Goal: Task Accomplishment & Management: Manage account settings

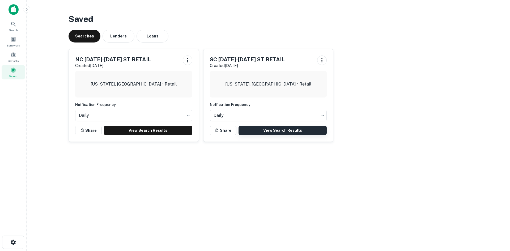
click at [258, 128] on link "View Search Results" at bounding box center [283, 131] width 89 height 10
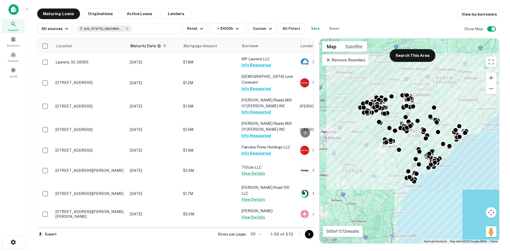
click at [261, 234] on body "Search Borrowers Contacts Saved Maturing Loans Originations Active Loans Lender…" at bounding box center [255, 125] width 510 height 251
click at [260, 241] on li "100" at bounding box center [256, 240] width 15 height 10
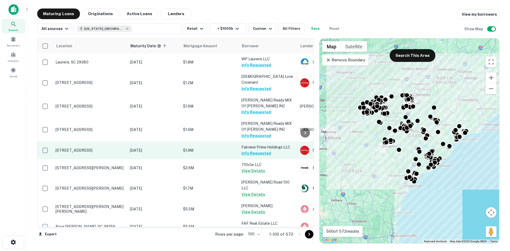
scroll to position [53, 0]
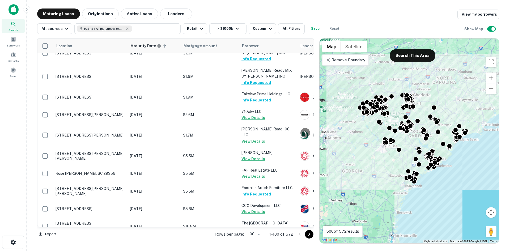
click at [309, 236] on icon "Go to next page" at bounding box center [309, 234] width 6 height 6
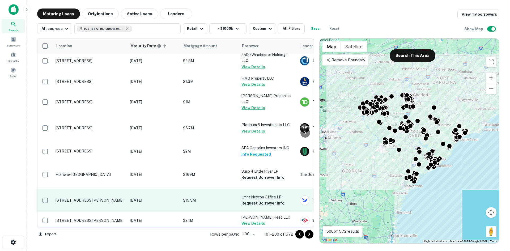
scroll to position [159, 0]
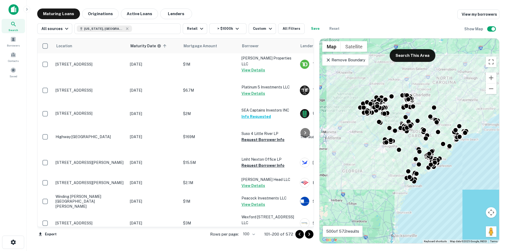
click at [313, 236] on icon "Go to next page" at bounding box center [309, 234] width 6 height 6
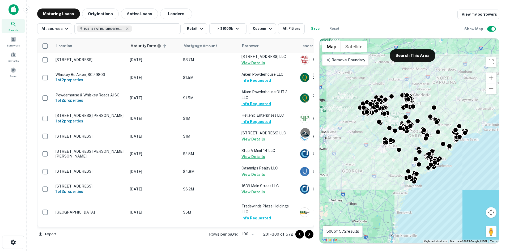
scroll to position [425, 0]
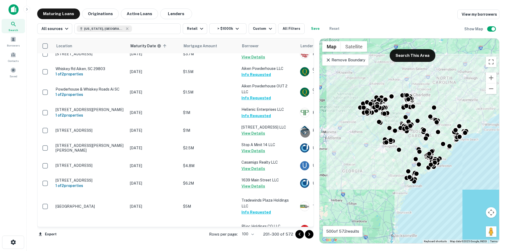
click at [311, 235] on icon "Go to next page" at bounding box center [309, 234] width 6 height 6
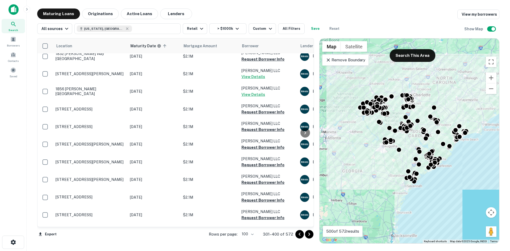
scroll to position [691, 0]
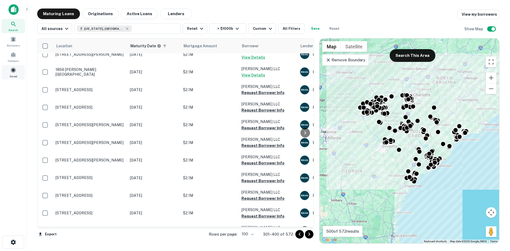
click at [15, 67] on div "Saved" at bounding box center [13, 72] width 23 height 14
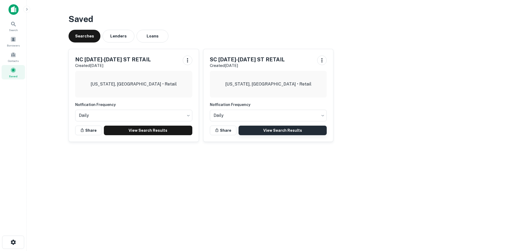
click at [263, 131] on link "View Search Results" at bounding box center [283, 131] width 89 height 10
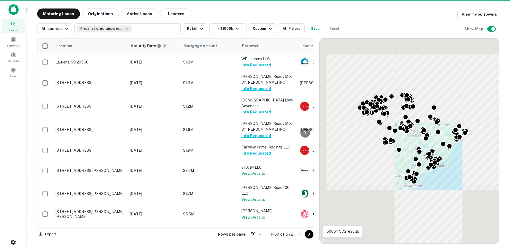
click at [262, 236] on body "Search Borrowers Contacts Saved Maturing Loans Originations Active Loans Lender…" at bounding box center [255, 125] width 510 height 251
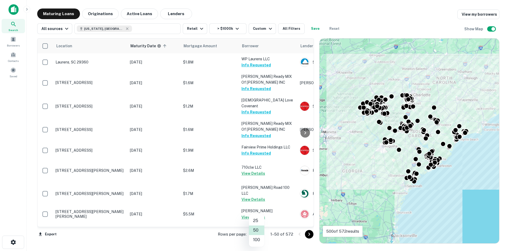
click at [256, 241] on li "100" at bounding box center [256, 240] width 15 height 10
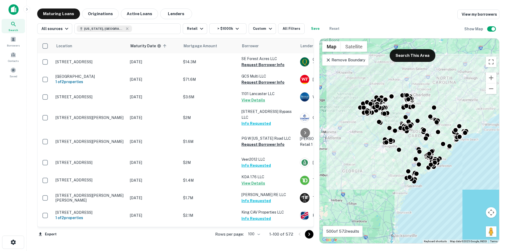
scroll to position [1648, 0]
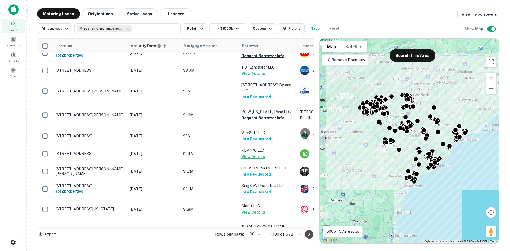
click at [307, 235] on icon "Go to next page" at bounding box center [309, 234] width 6 height 6
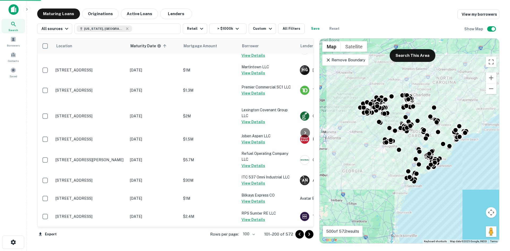
scroll to position [1648, 0]
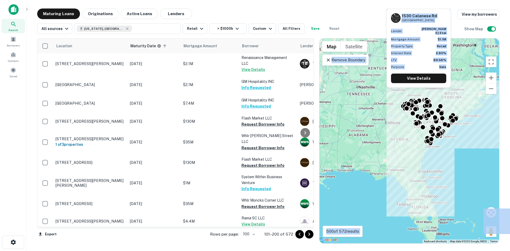
drag, startPoint x: 444, startPoint y: 153, endPoint x: 466, endPoint y: 186, distance: 39.4
click at [466, 186] on div "To activate drag with keyboard, press Alt + Enter. Once in keyboard drag state,…" at bounding box center [410, 141] width 180 height 205
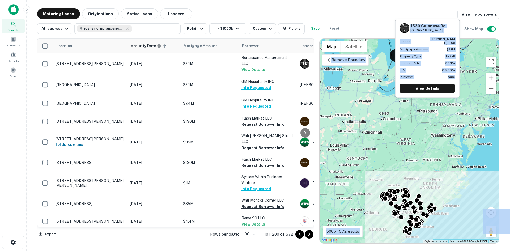
drag, startPoint x: 460, startPoint y: 198, endPoint x: 421, endPoint y: 261, distance: 73.8
click at [421, 251] on html "Search Borrowers Contacts Saved Maturing Loans Originations Active Loans Lender…" at bounding box center [255, 125] width 510 height 251
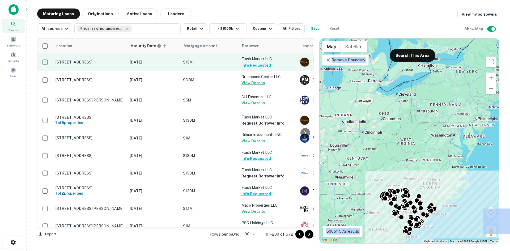
scroll to position [1834, 0]
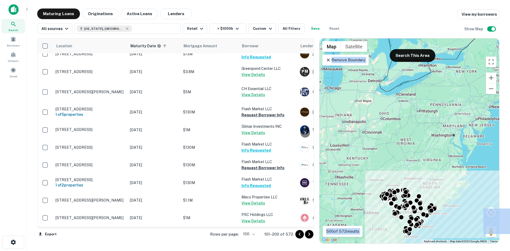
drag, startPoint x: 310, startPoint y: 235, endPoint x: 336, endPoint y: 191, distance: 51.7
click at [310, 235] on icon "Go to next page" at bounding box center [309, 234] width 6 height 6
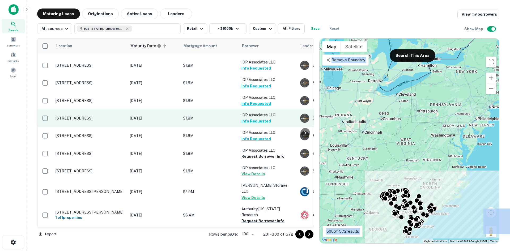
scroll to position [1973, 0]
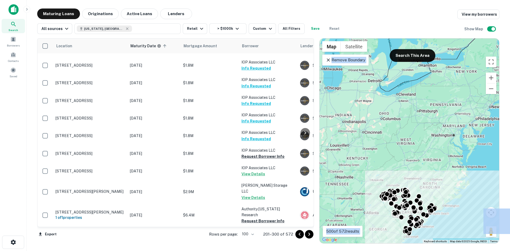
drag, startPoint x: 309, startPoint y: 236, endPoint x: 295, endPoint y: 232, distance: 15.2
click at [309, 236] on icon "Go to next page" at bounding box center [309, 234] width 6 height 6
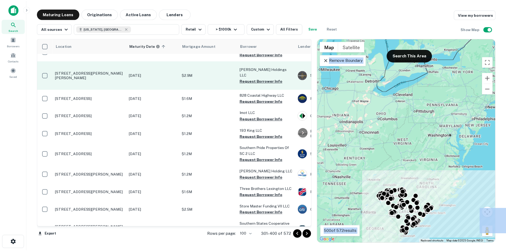
scroll to position [1792, 0]
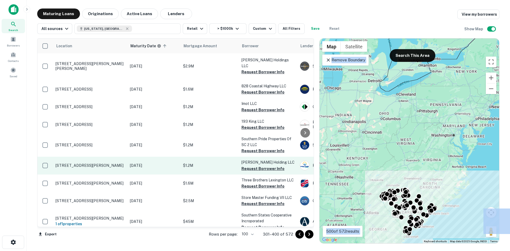
click at [116, 160] on td "520 N Lake Dr Lexington, SC 29072" at bounding box center [90, 166] width 74 height 18
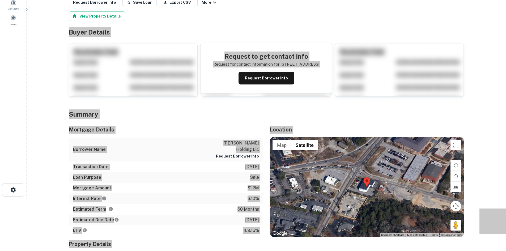
scroll to position [80, 0]
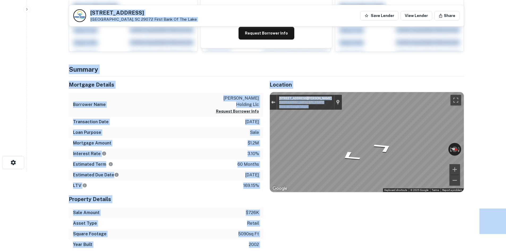
click at [274, 102] on div "Exit the Street View" at bounding box center [273, 102] width 4 height 3
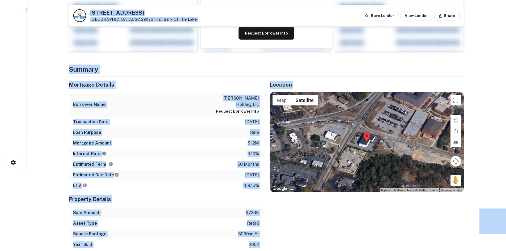
click at [325, 218] on div "Location ← Move left → Move right ↑ Move up ↓ Move down + Zoom in - Zoom out Ho…" at bounding box center [363, 164] width 201 height 174
click at [335, 216] on div "Location ← Move left → Move right ↑ Move up ↓ Move down + Zoom in - Zoom out Ho…" at bounding box center [363, 164] width 201 height 174
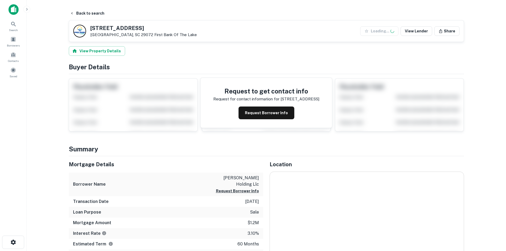
scroll to position [80, 0]
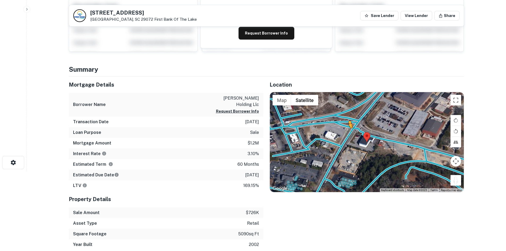
drag, startPoint x: 453, startPoint y: 181, endPoint x: 349, endPoint y: 134, distance: 113.7
click at [349, 134] on div "To activate drag with keyboard, press Alt + Enter. Once in keyboard drag state,…" at bounding box center [367, 142] width 194 height 100
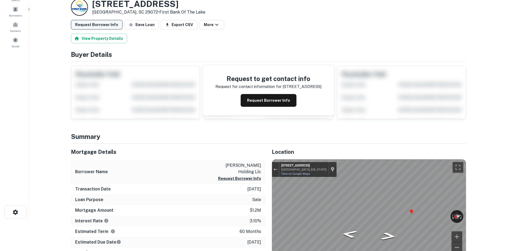
scroll to position [0, 0]
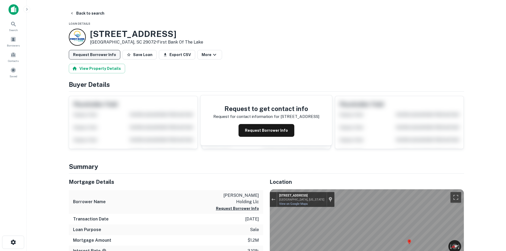
click at [86, 51] on button "Request Borrower Info" at bounding box center [95, 55] width 52 height 10
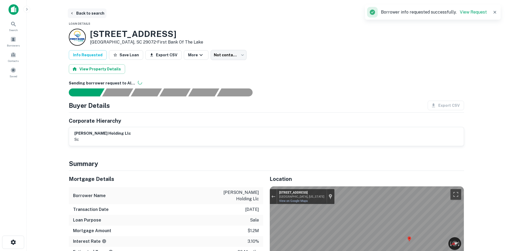
click at [83, 12] on button "Back to search" at bounding box center [87, 14] width 39 height 10
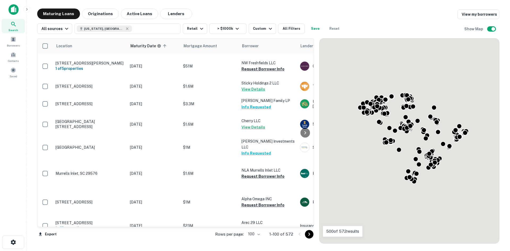
scroll to position [1239, 0]
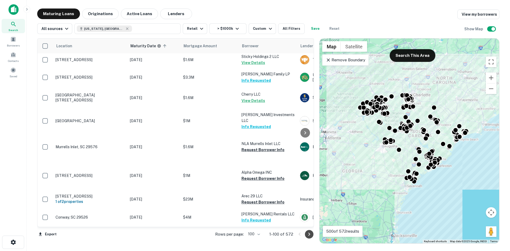
click at [307, 233] on icon "Go to next page" at bounding box center [309, 234] width 6 height 6
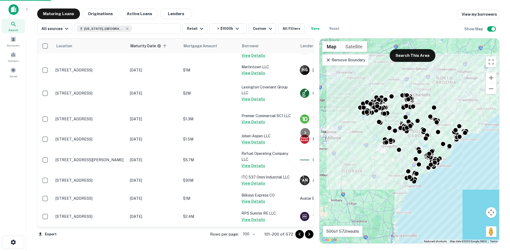
scroll to position [1239, 0]
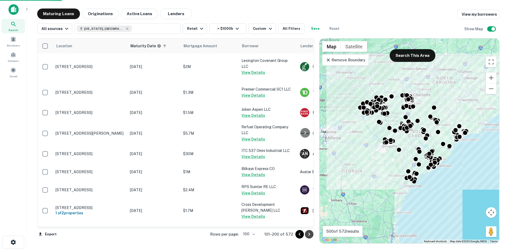
click at [306, 234] on icon "Go to next page" at bounding box center [309, 234] width 6 height 6
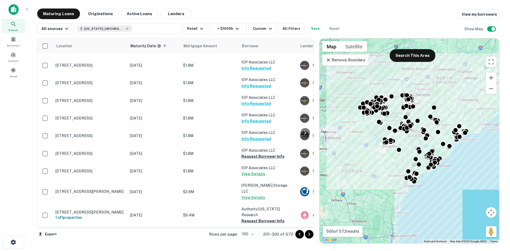
scroll to position [1973, 0]
click at [307, 235] on icon "Go to next page" at bounding box center [309, 234] width 6 height 6
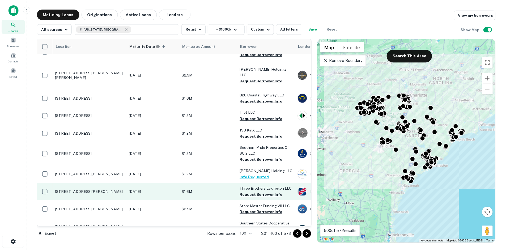
scroll to position [1792, 0]
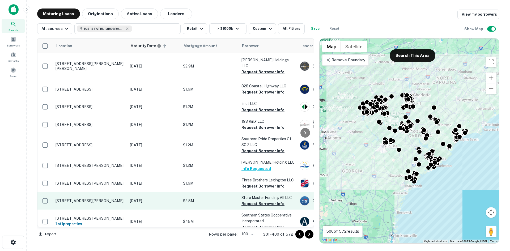
click at [110, 199] on p "72 Pope Ave Hilton Head Island, SC 29928" at bounding box center [90, 201] width 69 height 5
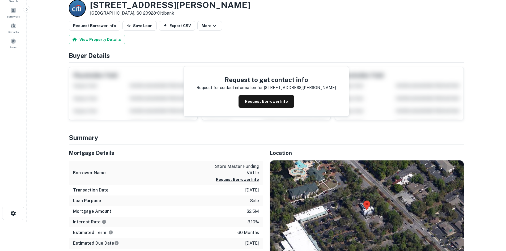
scroll to position [53, 0]
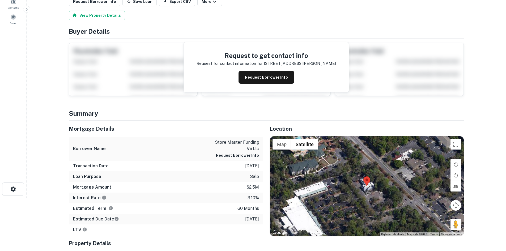
drag, startPoint x: 455, startPoint y: 222, endPoint x: 400, endPoint y: 206, distance: 57.9
click at [400, 206] on div "Map Terrain Satellite Labels Keyboard shortcuts Map Data Map data ©2025 Map dat…" at bounding box center [367, 186] width 194 height 100
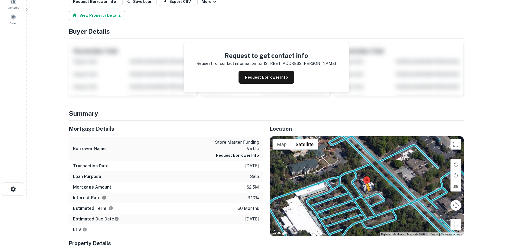
drag, startPoint x: 453, startPoint y: 225, endPoint x: 365, endPoint y: 196, distance: 92.4
click at [365, 196] on div "To activate drag with keyboard, press Alt + Enter. Once in keyboard drag state,…" at bounding box center [367, 186] width 194 height 100
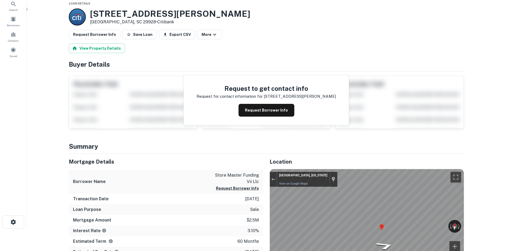
scroll to position [0, 0]
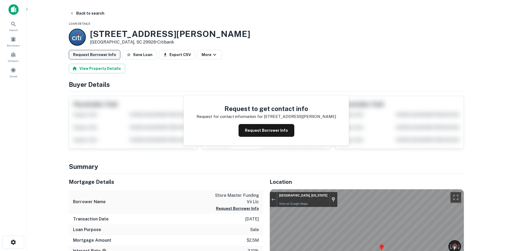
click at [91, 53] on button "Request Borrower Info" at bounding box center [95, 55] width 52 height 10
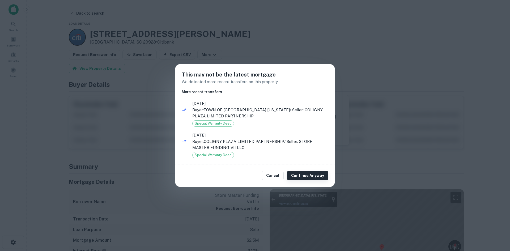
click at [323, 175] on button "Continue Anyway" at bounding box center [307, 176] width 41 height 10
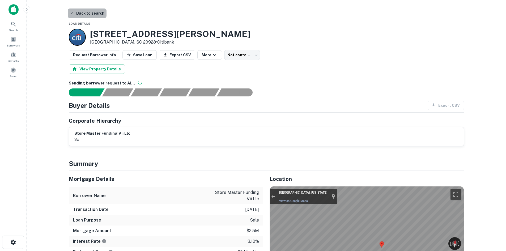
click at [94, 13] on button "Back to search" at bounding box center [87, 14] width 39 height 10
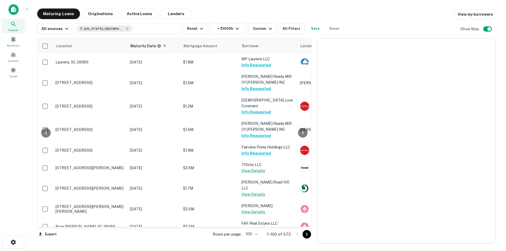
click at [309, 234] on icon "Go to next page" at bounding box center [307, 234] width 6 height 6
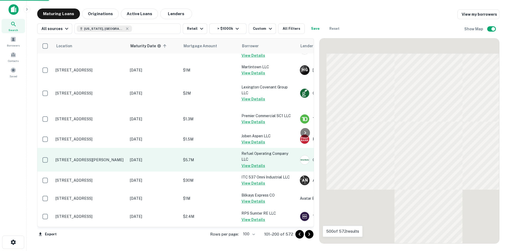
scroll to position [1292, 0]
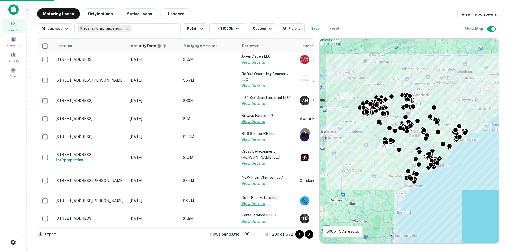
click at [310, 232] on icon "Go to next page" at bounding box center [309, 234] width 6 height 6
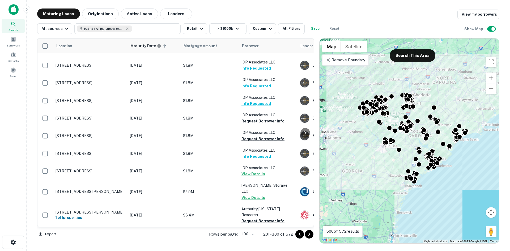
scroll to position [1973, 0]
click at [307, 234] on icon "Go to next page" at bounding box center [309, 234] width 6 height 6
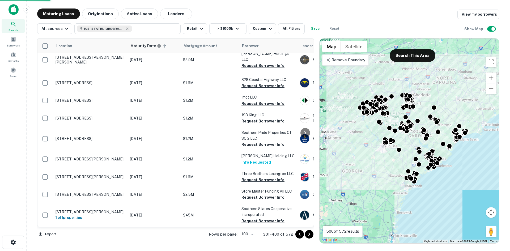
scroll to position [1792, 0]
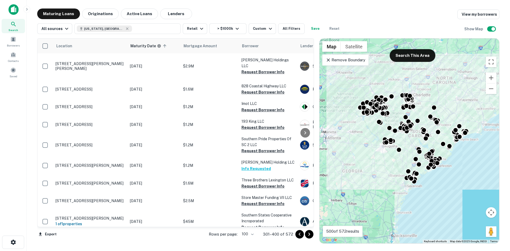
click at [310, 237] on icon "Go to next page" at bounding box center [309, 234] width 6 height 6
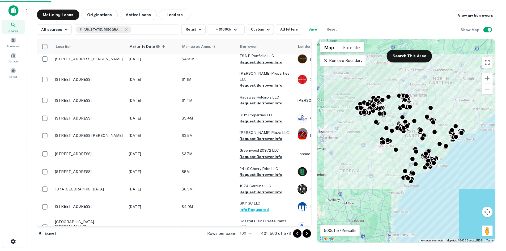
scroll to position [1712, 0]
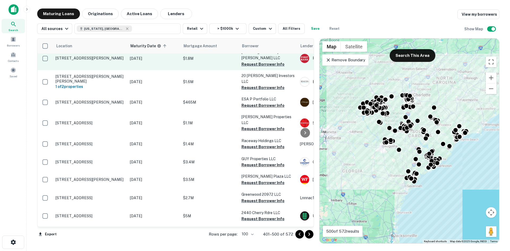
click at [105, 70] on td "700 Anderson Rd Greenville, SC 29601" at bounding box center [90, 58] width 74 height 23
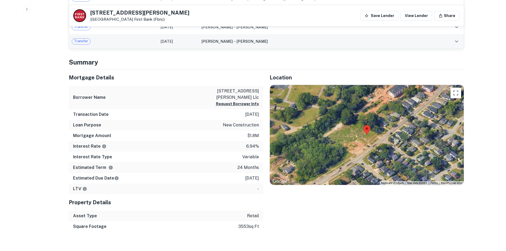
scroll to position [266, 0]
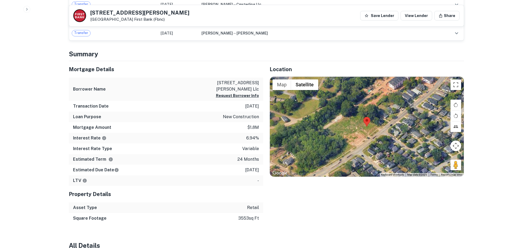
drag, startPoint x: 89, startPoint y: 12, endPoint x: 128, endPoint y: 21, distance: 39.8
click at [128, 21] on div "700 Anderson Rd Greenville, SC 29601 First Bank (fbnc)" at bounding box center [131, 15] width 116 height 13
copy div "700 Anderson Rd Greenville, SC 29601"
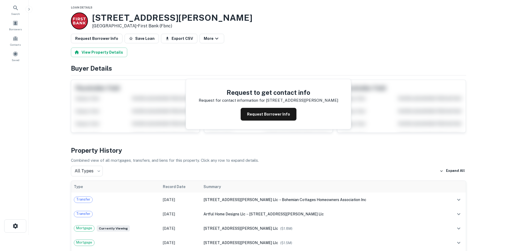
scroll to position [0, 0]
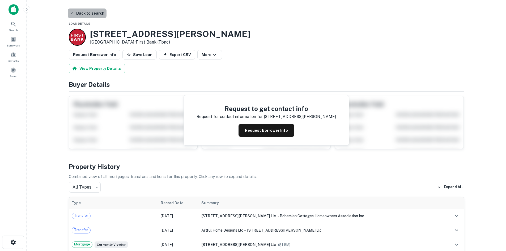
click at [91, 12] on button "Back to search" at bounding box center [87, 14] width 39 height 10
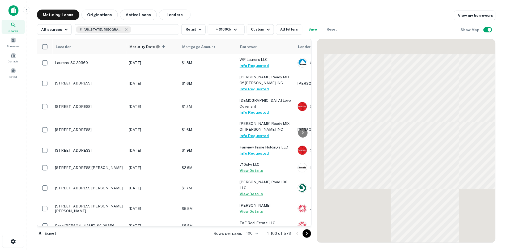
scroll to position [1213, 0]
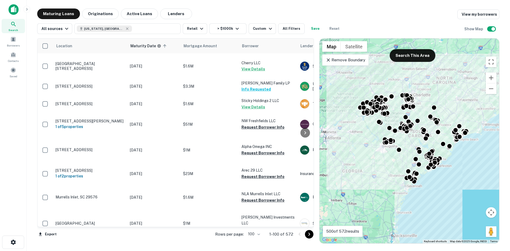
click at [308, 237] on icon "Go to next page" at bounding box center [309, 234] width 6 height 6
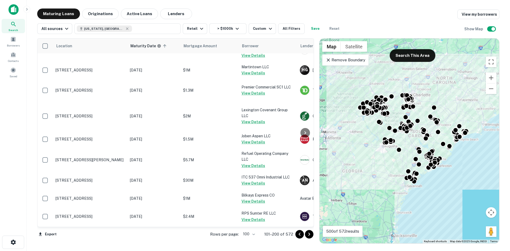
click at [308, 234] on icon "Go to next page" at bounding box center [309, 234] width 6 height 6
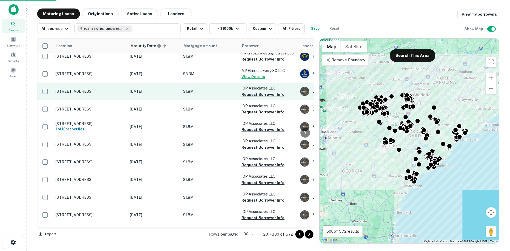
click at [101, 94] on p "1004 Ocean Blvd Isle Of Palms, SC 29451" at bounding box center [90, 91] width 69 height 5
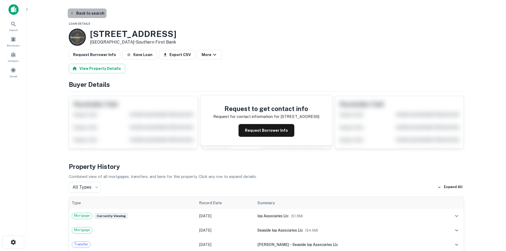
click at [94, 15] on button "Back to search" at bounding box center [87, 14] width 39 height 10
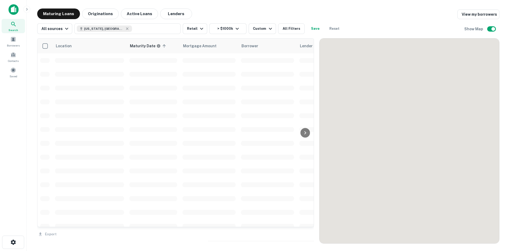
scroll to position [1213, 0]
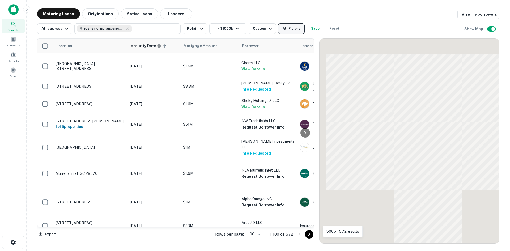
click at [283, 33] on button "All Filters" at bounding box center [291, 28] width 27 height 11
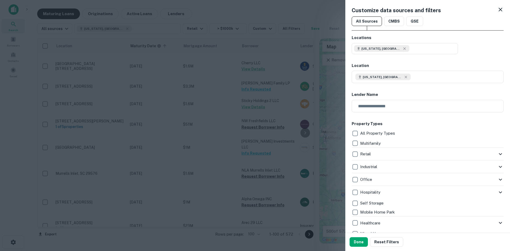
scroll to position [497, 0]
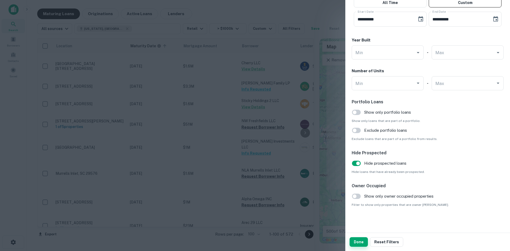
click at [361, 242] on button "Done" at bounding box center [359, 242] width 18 height 10
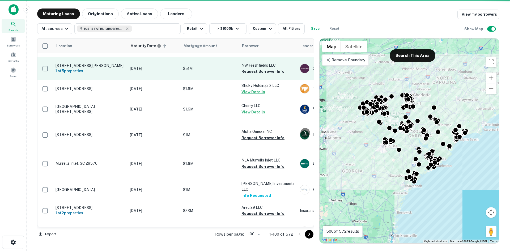
scroll to position [1239, 0]
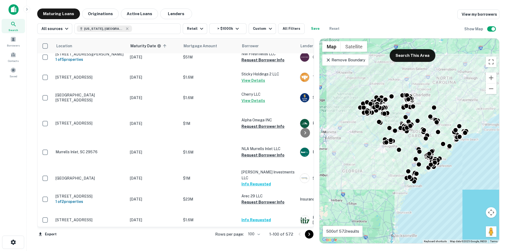
click at [261, 233] on body "Search Borrowers Contacts Saved Maturing Loans Originations Active Loans Lender…" at bounding box center [255, 125] width 510 height 251
click at [200, 234] on div at bounding box center [255, 125] width 510 height 251
click at [279, 26] on button "All Filters" at bounding box center [291, 28] width 27 height 11
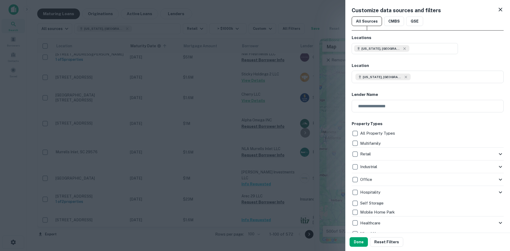
click at [295, 8] on div at bounding box center [255, 125] width 510 height 251
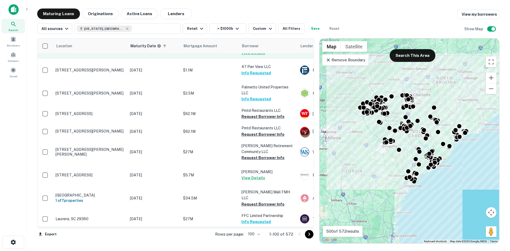
scroll to position [1904, 0]
click at [256, 234] on body "Search Borrowers Contacts Saved Maturing Loans Originations Active Loans Lender…" at bounding box center [255, 125] width 510 height 251
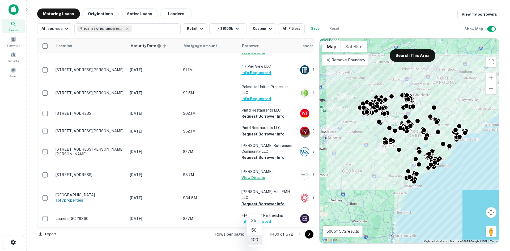
click at [296, 30] on div at bounding box center [255, 125] width 510 height 251
click at [289, 28] on button "All Filters" at bounding box center [291, 28] width 27 height 11
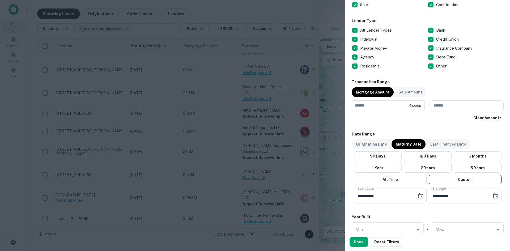
scroll to position [346, 0]
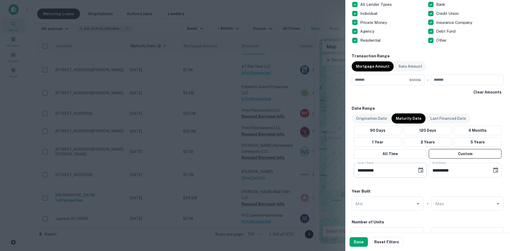
click at [394, 171] on input "**********" at bounding box center [384, 170] width 60 height 15
click at [418, 170] on icon "Choose date, selected date is Nov 30, 2025" at bounding box center [421, 170] width 6 height 6
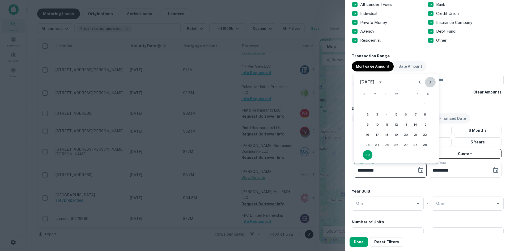
click at [427, 82] on button "Next month" at bounding box center [430, 82] width 11 height 11
click at [428, 82] on icon "Next month" at bounding box center [430, 82] width 6 height 6
click at [368, 104] on button "1" at bounding box center [368, 105] width 10 height 10
type input "**********"
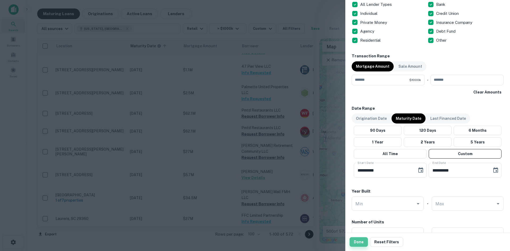
drag, startPoint x: 359, startPoint y: 244, endPoint x: 330, endPoint y: 184, distance: 67.2
click at [359, 244] on button "Done" at bounding box center [359, 242] width 18 height 10
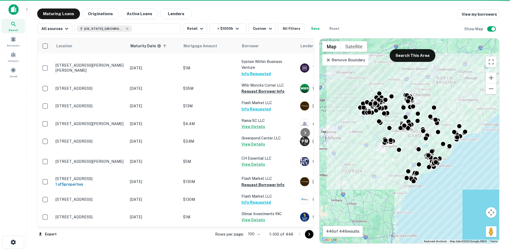
scroll to position [1912, 0]
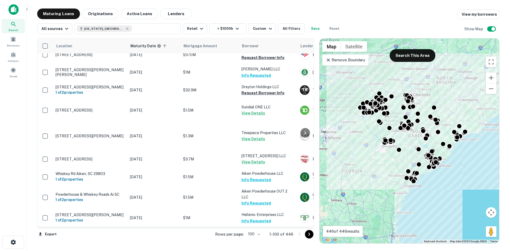
click at [312, 236] on icon "Go to next page" at bounding box center [309, 234] width 6 height 6
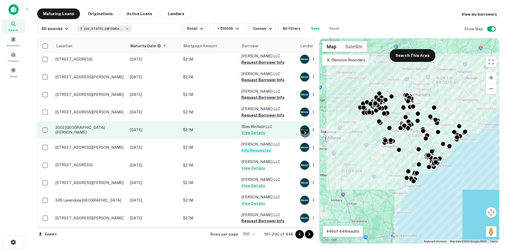
scroll to position [1917, 0]
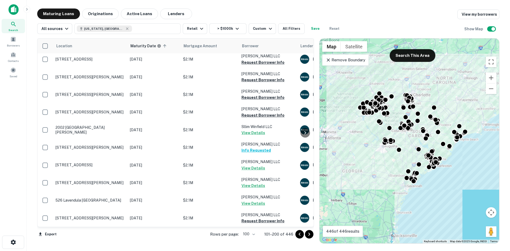
click at [310, 237] on icon "Go to next page" at bounding box center [309, 234] width 6 height 6
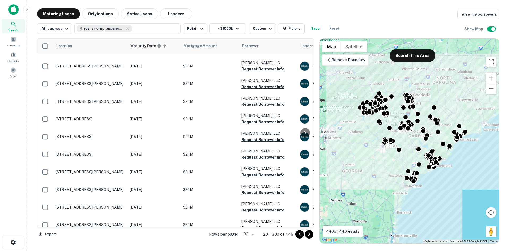
scroll to position [266, 0]
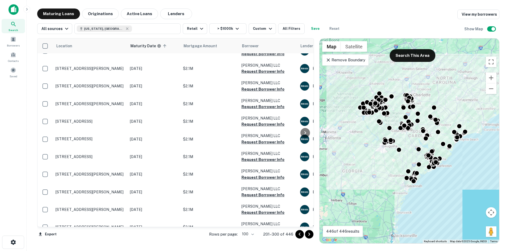
drag, startPoint x: 90, startPoint y: 36, endPoint x: 105, endPoint y: 37, distance: 15.2
click at [105, 37] on div "Location Maturity Date sorted ascending Mortgage Amount Borrower Lender Purpose…" at bounding box center [268, 139] width 462 height 210
click at [15, 71] on span at bounding box center [13, 70] width 6 height 6
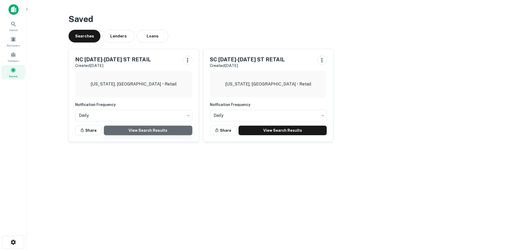
click at [166, 131] on link "View Search Results" at bounding box center [148, 131] width 89 height 10
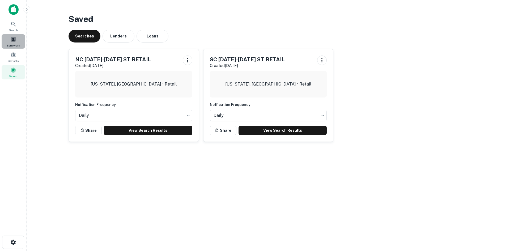
click at [22, 36] on div "Borrowers" at bounding box center [13, 41] width 23 height 14
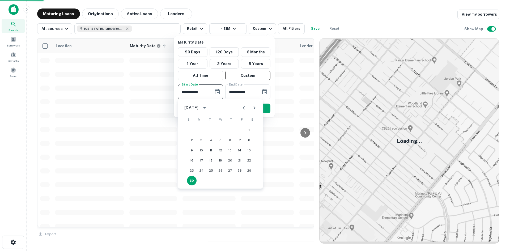
click at [257, 110] on icon "Next month" at bounding box center [254, 108] width 6 height 6
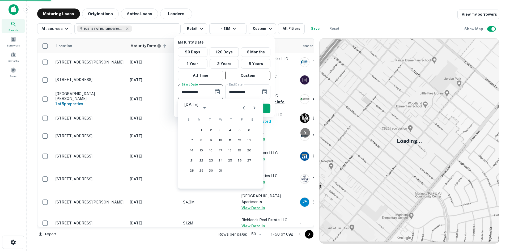
click at [257, 110] on icon "Next month" at bounding box center [254, 108] width 6 height 6
click at [193, 129] on button "1" at bounding box center [192, 130] width 10 height 10
type input "**********"
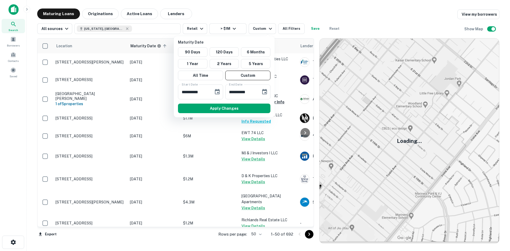
click at [288, 25] on div at bounding box center [255, 125] width 510 height 251
click at [287, 29] on div at bounding box center [255, 125] width 510 height 251
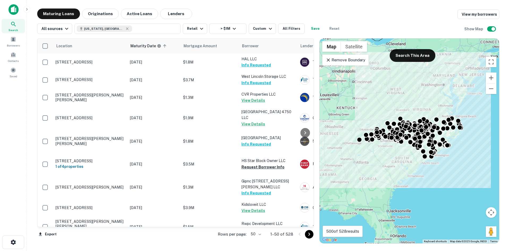
click at [252, 235] on body "Search Borrowers Contacts Saved Maturing Loans Originations Active Loans Lender…" at bounding box center [255, 125] width 510 height 251
click at [254, 240] on li "100" at bounding box center [256, 240] width 15 height 10
click at [286, 29] on button "All Filters" at bounding box center [291, 28] width 27 height 11
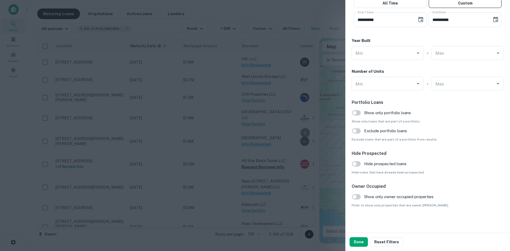
scroll to position [497, 0]
click at [357, 241] on button "Done" at bounding box center [359, 242] width 18 height 10
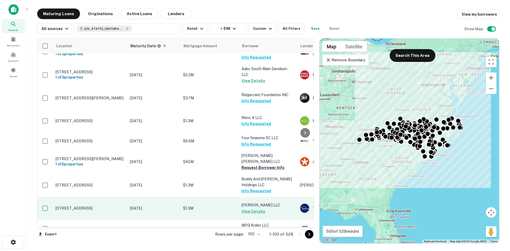
scroll to position [585, 0]
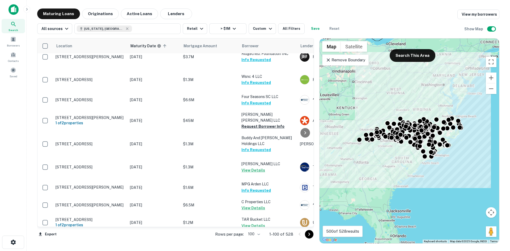
click at [309, 234] on icon "Go to next page" at bounding box center [309, 234] width 6 height 6
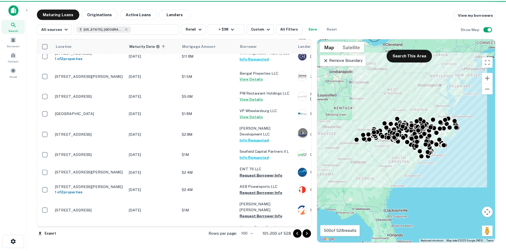
scroll to position [877, 0]
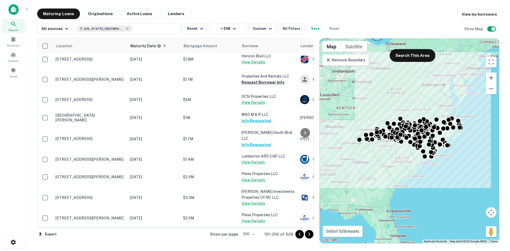
click at [96, 26] on p "[STREET_ADDRESS][PERSON_NAME]" at bounding box center [90, 24] width 69 height 5
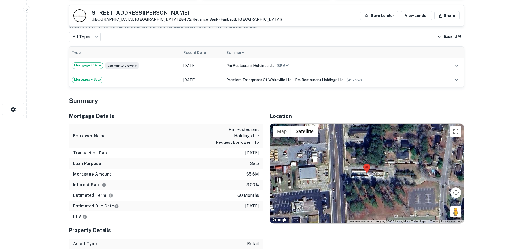
scroll to position [159, 0]
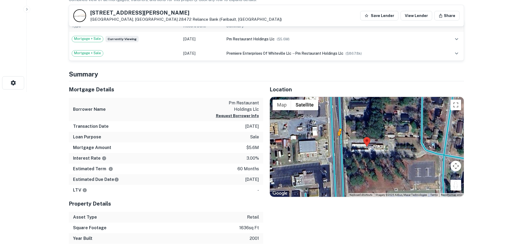
drag, startPoint x: 453, startPoint y: 184, endPoint x: 339, endPoint y: 141, distance: 121.9
click at [339, 141] on div "To activate drag with keyboard, press Alt + Enter. Once in keyboard drag state,…" at bounding box center [367, 147] width 194 height 100
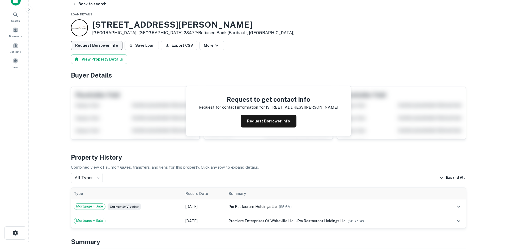
scroll to position [0, 0]
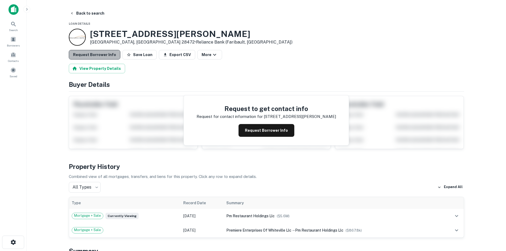
click at [95, 52] on button "Request Borrower Info" at bounding box center [95, 55] width 52 height 10
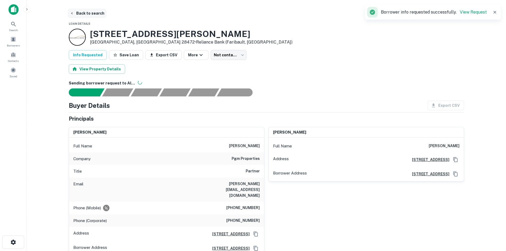
click at [89, 14] on button "Back to search" at bounding box center [87, 14] width 39 height 10
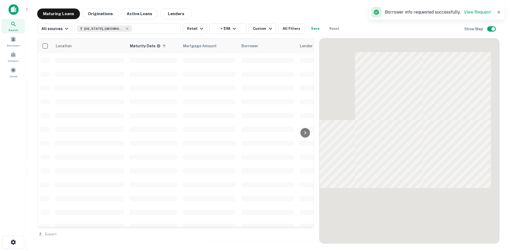
scroll to position [877, 0]
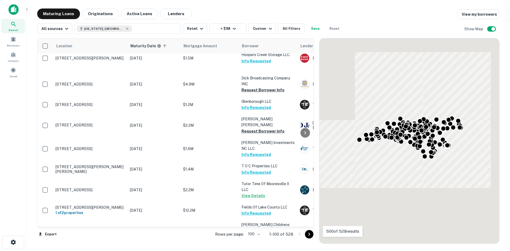
click at [308, 232] on icon "Go to next page" at bounding box center [309, 234] width 6 height 6
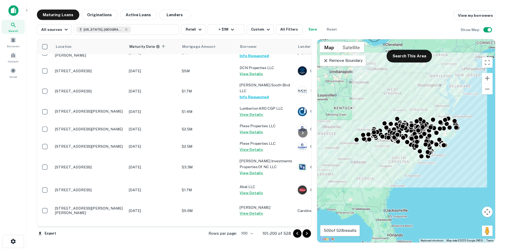
scroll to position [957, 0]
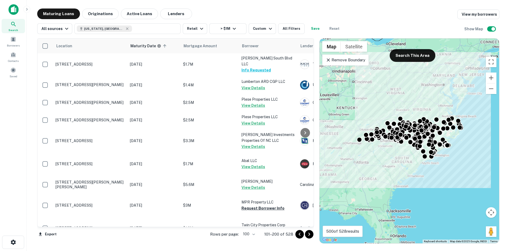
click at [94, 16] on td "[STREET_ADDRESS][PERSON_NAME]" at bounding box center [90, 5] width 74 height 23
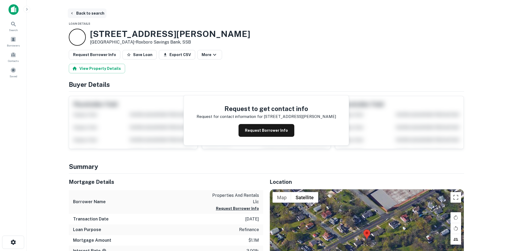
click at [96, 16] on button "Back to search" at bounding box center [87, 14] width 39 height 10
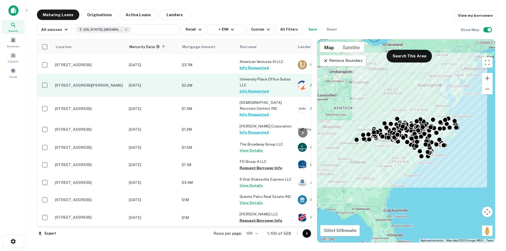
scroll to position [2119, 0]
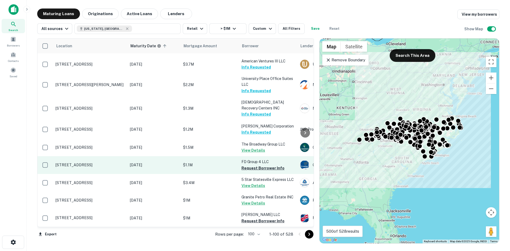
click at [115, 163] on p "[STREET_ADDRESS]" at bounding box center [90, 165] width 69 height 5
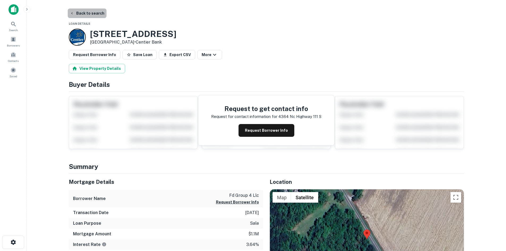
drag, startPoint x: 102, startPoint y: 16, endPoint x: 111, endPoint y: 19, distance: 10.4
click at [95, 13] on button "Back to search" at bounding box center [87, 14] width 39 height 10
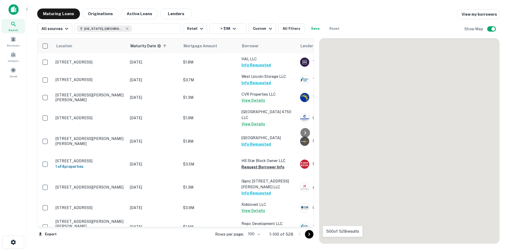
scroll to position [2119, 0]
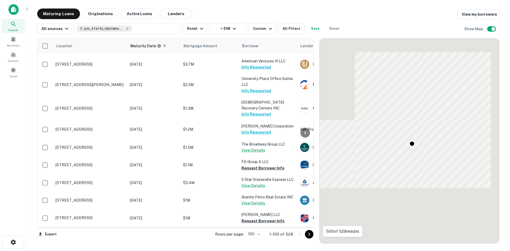
click at [310, 237] on icon "Go to next page" at bounding box center [309, 234] width 6 height 6
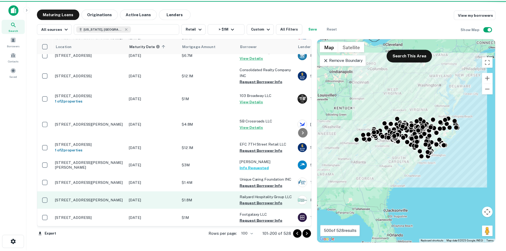
scroll to position [2162, 0]
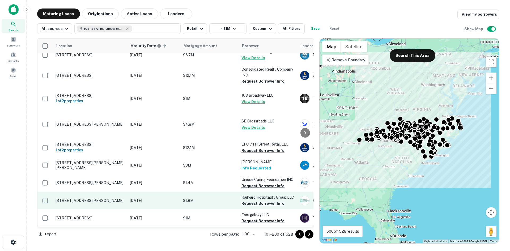
click at [99, 198] on p "[STREET_ADDRESS][PERSON_NAME]" at bounding box center [90, 200] width 69 height 5
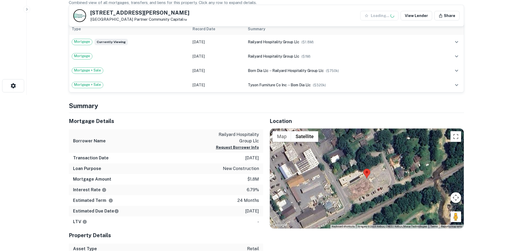
scroll to position [159, 0]
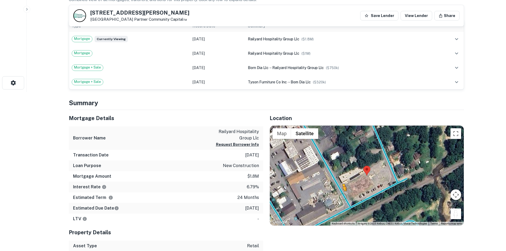
drag, startPoint x: 457, startPoint y: 217, endPoint x: 342, endPoint y: 197, distance: 116.6
click at [342, 197] on div "To activate drag with keyboard, press Alt + Enter. Once in keyboard drag state,…" at bounding box center [367, 176] width 194 height 100
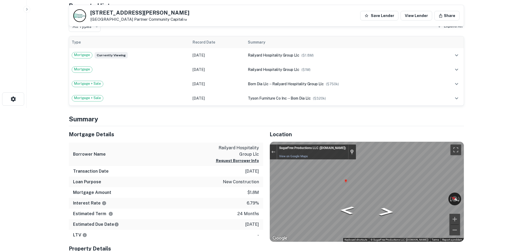
scroll to position [27, 0]
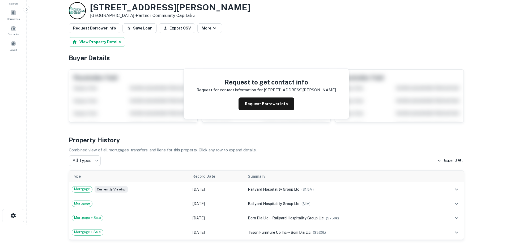
drag, startPoint x: 88, startPoint y: 5, endPoint x: 141, endPoint y: 18, distance: 53.8
click at [141, 18] on div "141 Richardson Blvd Black Mountain, NC 28711 • Partner Community Capital™" at bounding box center [160, 10] width 182 height 17
copy div "[STREET_ADDRESS][PERSON_NAME]"
click at [93, 28] on button "Request Borrower Info" at bounding box center [95, 28] width 52 height 10
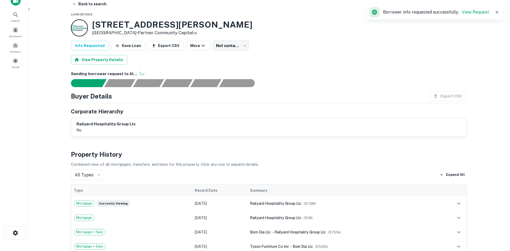
scroll to position [0, 0]
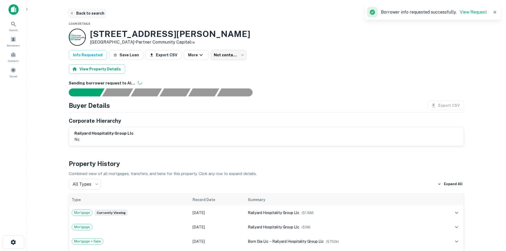
click at [91, 10] on button "Back to search" at bounding box center [87, 14] width 39 height 10
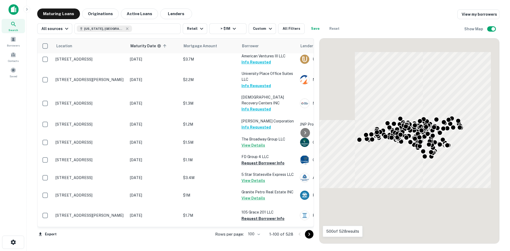
scroll to position [2114, 0]
click at [312, 236] on icon "Go to next page" at bounding box center [309, 234] width 6 height 6
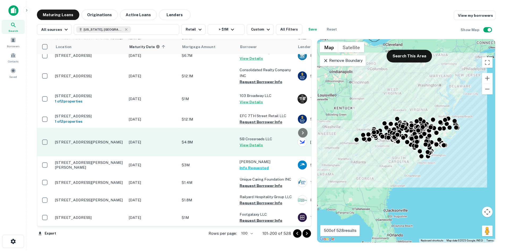
scroll to position [2162, 0]
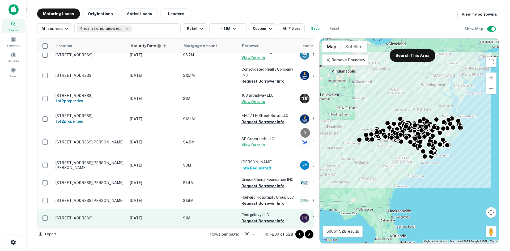
click at [104, 216] on p "[STREET_ADDRESS]" at bounding box center [90, 218] width 69 height 5
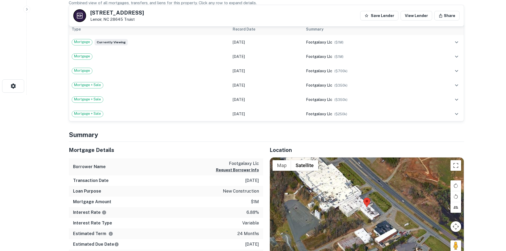
scroll to position [186, 0]
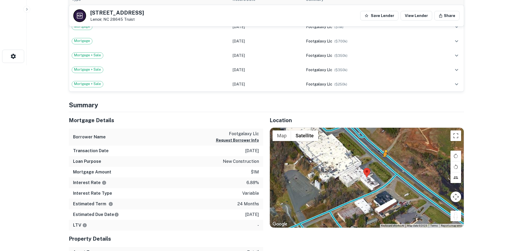
drag, startPoint x: 460, startPoint y: 218, endPoint x: 385, endPoint y: 162, distance: 93.8
click at [385, 162] on div "To activate drag with keyboard, press Alt + Enter. Once in keyboard drag state,…" at bounding box center [367, 178] width 194 height 100
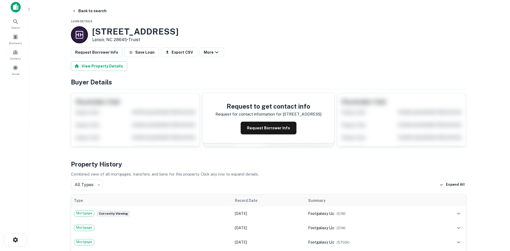
scroll to position [0, 0]
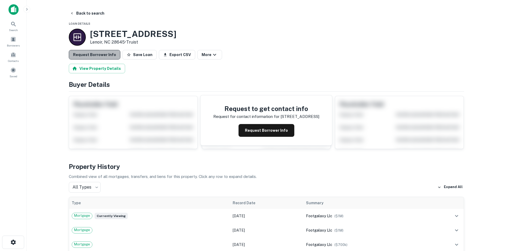
click at [111, 52] on button "Request Borrower Info" at bounding box center [95, 55] width 52 height 10
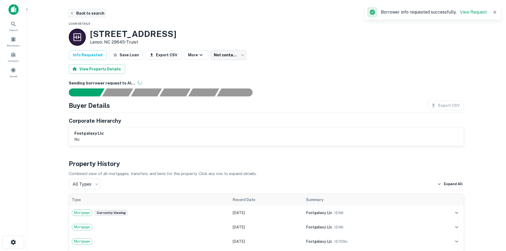
click at [86, 14] on button "Back to search" at bounding box center [87, 14] width 39 height 10
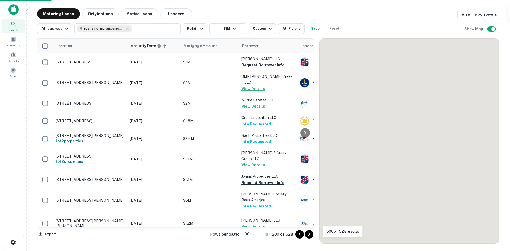
scroll to position [2136, 0]
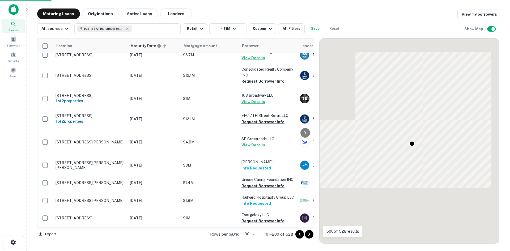
click at [308, 236] on icon "Go to next page" at bounding box center [309, 234] width 6 height 6
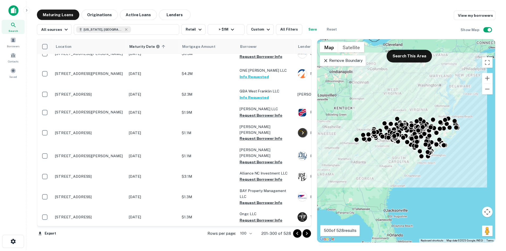
scroll to position [2215, 0]
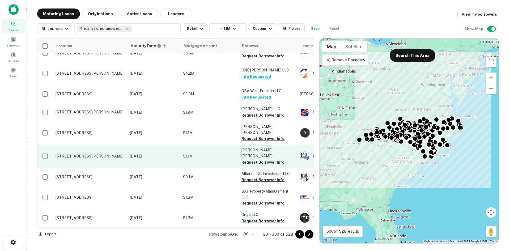
click at [103, 159] on p "[STREET_ADDRESS][PERSON_NAME]" at bounding box center [90, 156] width 69 height 5
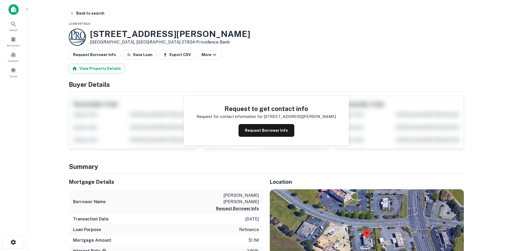
scroll to position [53, 0]
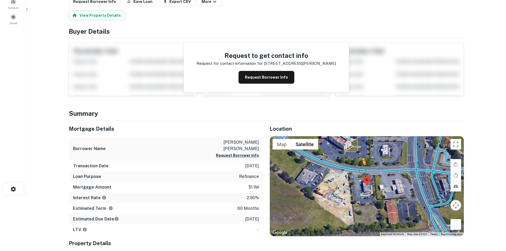
drag, startPoint x: 458, startPoint y: 227, endPoint x: 359, endPoint y: 168, distance: 114.9
click at [359, 168] on div "To activate drag with keyboard, press Alt + Enter. Once in keyboard drag state,…" at bounding box center [367, 186] width 194 height 100
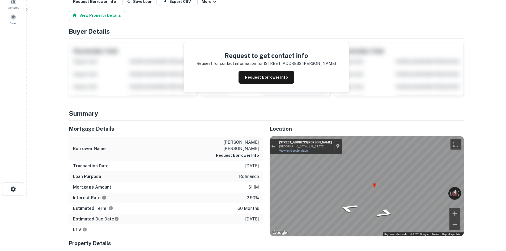
click at [237, 182] on div "Mortgage Details Borrower Name villasenor mario rodriguez Request Borrower Info…" at bounding box center [263, 208] width 402 height 174
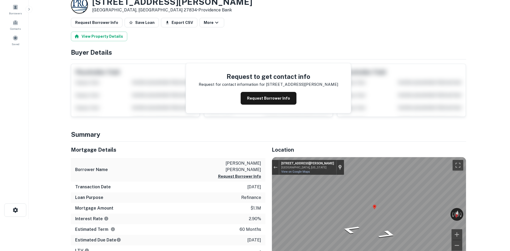
scroll to position [0, 0]
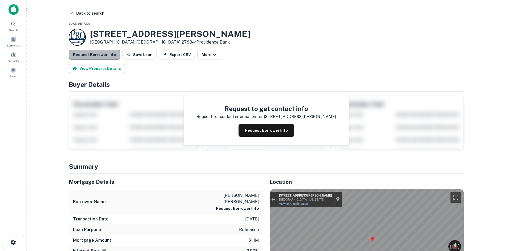
click at [110, 56] on button "Request Borrower Info" at bounding box center [95, 55] width 52 height 10
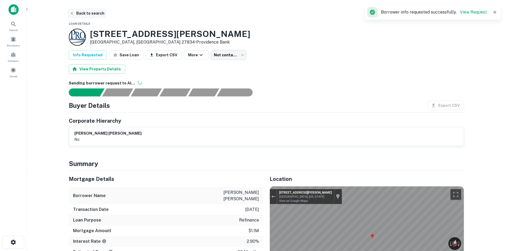
click at [92, 16] on button "Back to search" at bounding box center [87, 14] width 39 height 10
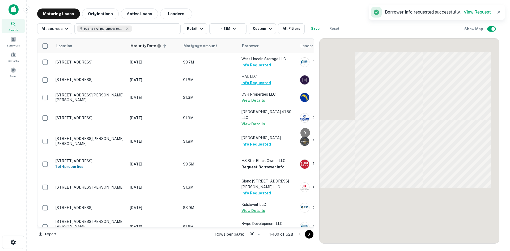
scroll to position [1213, 0]
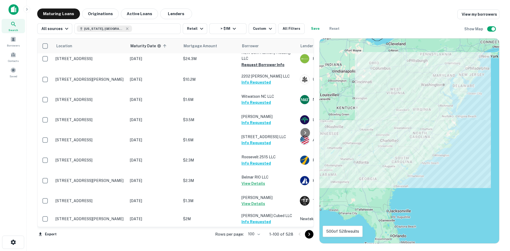
click at [308, 234] on icon "Go to next page" at bounding box center [309, 234] width 6 height 6
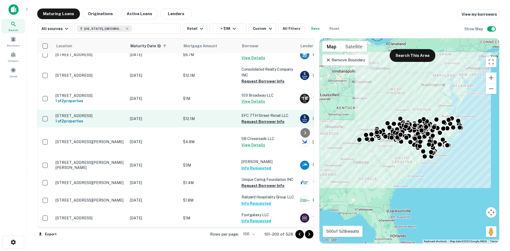
scroll to position [2157, 0]
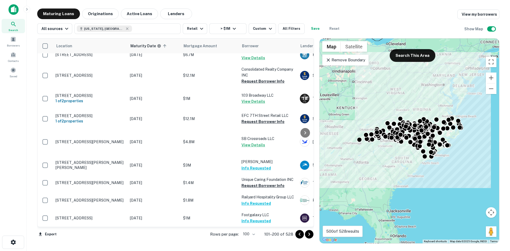
click at [309, 236] on icon "Go to next page" at bounding box center [309, 234] width 6 height 6
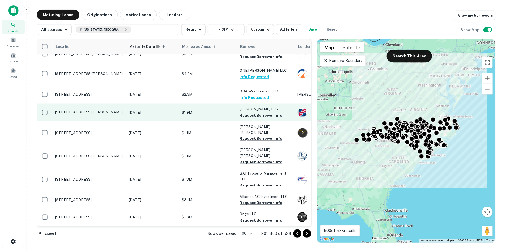
scroll to position [2232, 0]
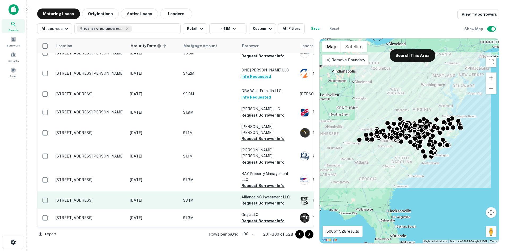
click at [95, 198] on p "[STREET_ADDRESS]" at bounding box center [90, 200] width 69 height 5
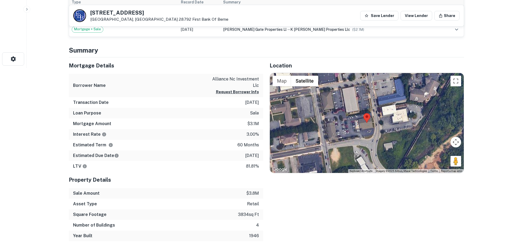
scroll to position [186, 0]
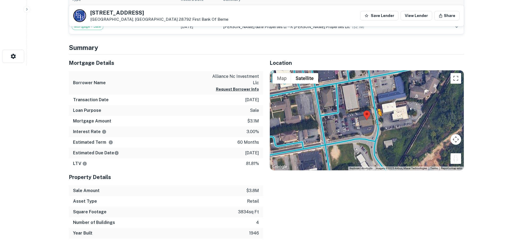
drag, startPoint x: 453, startPoint y: 157, endPoint x: 377, endPoint y: 121, distance: 83.8
click at [377, 121] on div "To activate drag with keyboard, press Alt + Enter. Once in keyboard drag state,…" at bounding box center [367, 120] width 194 height 100
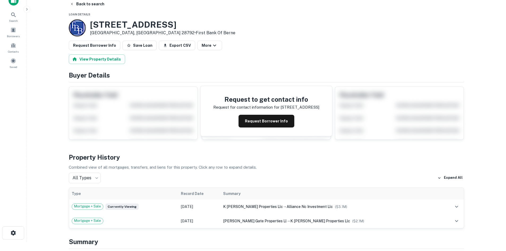
scroll to position [0, 0]
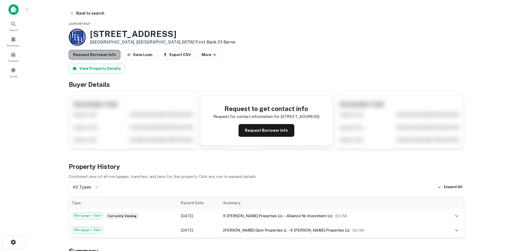
click at [104, 53] on button "Request Borrower Info" at bounding box center [95, 55] width 52 height 10
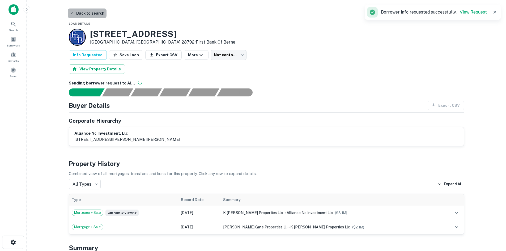
click at [94, 15] on button "Back to search" at bounding box center [87, 14] width 39 height 10
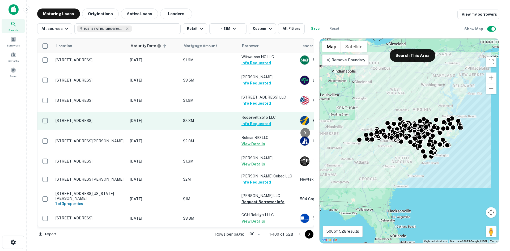
scroll to position [1319, 0]
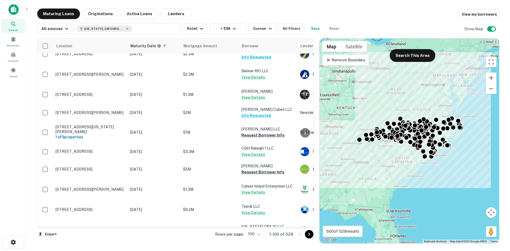
click at [312, 236] on icon "Go to next page" at bounding box center [309, 234] width 6 height 6
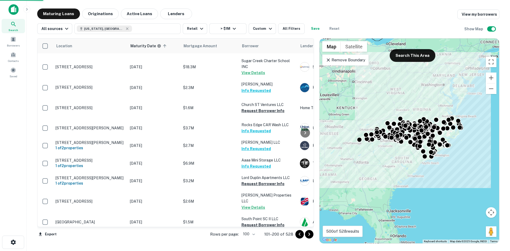
scroll to position [1531, 0]
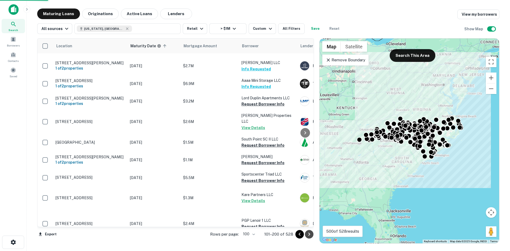
click at [311, 236] on icon "Go to next page" at bounding box center [309, 234] width 6 height 6
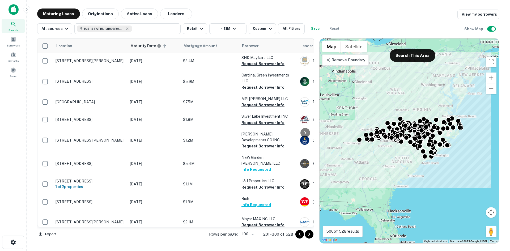
scroll to position [1691, 0]
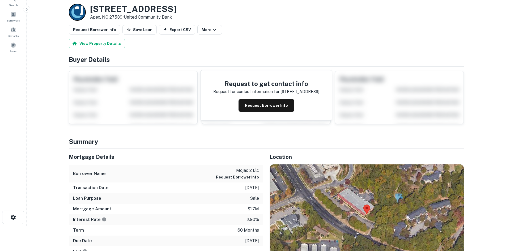
scroll to position [53, 0]
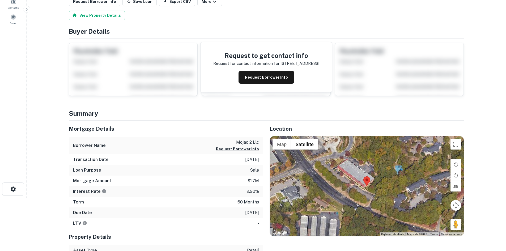
drag, startPoint x: 453, startPoint y: 223, endPoint x: 351, endPoint y: 195, distance: 105.5
click at [351, 195] on div "Map Terrain Satellite Labels Keyboard shortcuts Map Data Map data ©2025 Map dat…" at bounding box center [367, 186] width 194 height 100
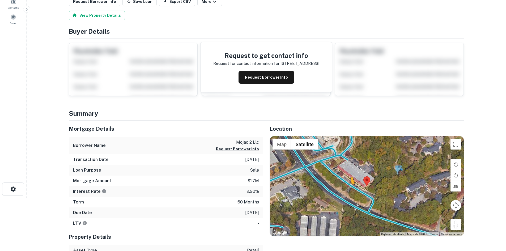
drag, startPoint x: 458, startPoint y: 226, endPoint x: 349, endPoint y: 188, distance: 115.2
click at [349, 188] on div "To activate drag with keyboard, press Alt + Enter. Once in keyboard drag state,…" at bounding box center [367, 186] width 194 height 100
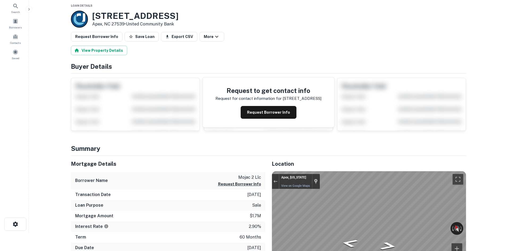
scroll to position [0, 0]
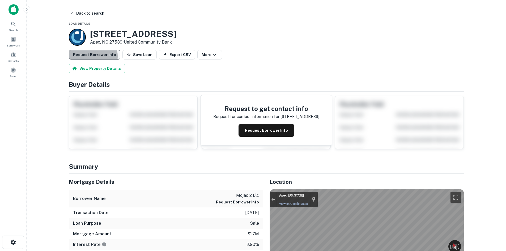
click at [89, 56] on button "Request Borrower Info" at bounding box center [95, 55] width 52 height 10
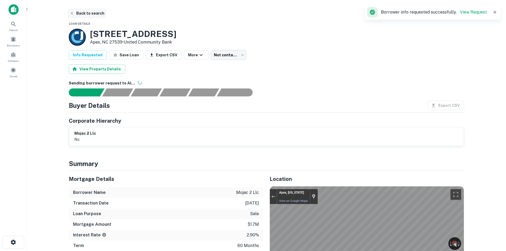
click at [94, 18] on button "Back to search" at bounding box center [87, 14] width 39 height 10
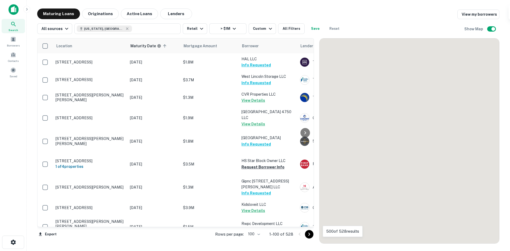
scroll to position [1691, 0]
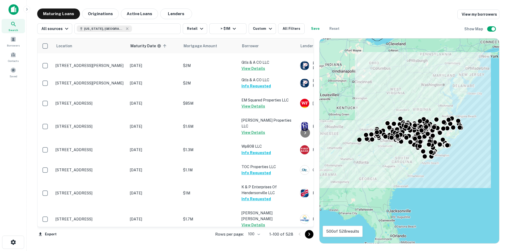
click at [309, 236] on icon "Go to next page" at bounding box center [309, 234] width 6 height 6
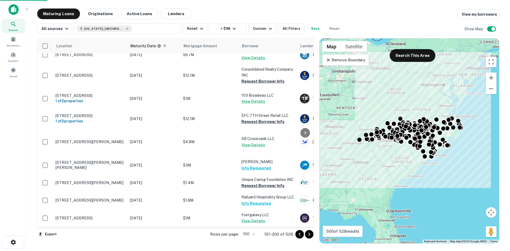
scroll to position [1904, 0]
click at [312, 234] on icon "Go to next page" at bounding box center [309, 234] width 6 height 6
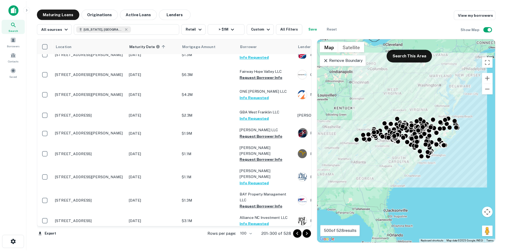
scroll to position [1983, 0]
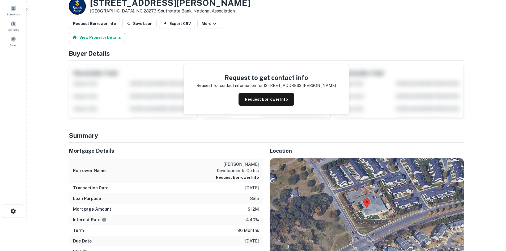
scroll to position [80, 0]
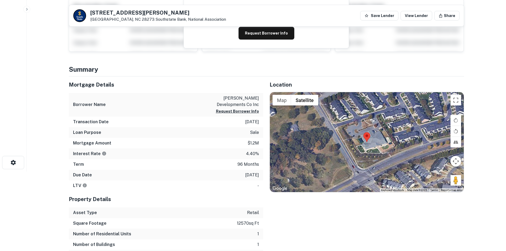
drag, startPoint x: 452, startPoint y: 185, endPoint x: 357, endPoint y: 150, distance: 101.4
click at [352, 146] on div "Map Terrain Satellite Labels Keyboard shortcuts Map Data Map data ©2025 Map dat…" at bounding box center [367, 142] width 194 height 100
drag, startPoint x: 451, startPoint y: 182, endPoint x: 352, endPoint y: 152, distance: 103.6
click at [352, 152] on div "Map Terrain Satellite Labels Keyboard shortcuts Map Data Map data ©2025 Map dat…" at bounding box center [367, 142] width 194 height 100
drag, startPoint x: 456, startPoint y: 185, endPoint x: 351, endPoint y: 147, distance: 111.9
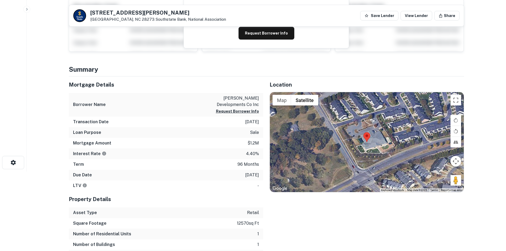
click at [350, 148] on div "Map Terrain Satellite Labels Keyboard shortcuts Map Data Map data ©2025 Map dat…" at bounding box center [367, 142] width 194 height 100
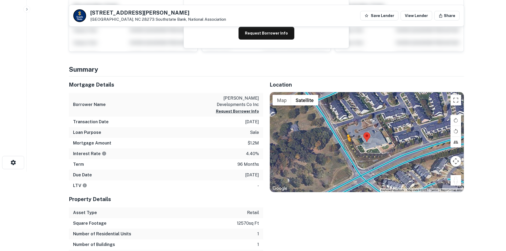
drag, startPoint x: 457, startPoint y: 181, endPoint x: 346, endPoint y: 146, distance: 116.4
click at [346, 146] on div "To activate drag with keyboard, press Alt + Enter. Once in keyboard drag state,…" at bounding box center [367, 142] width 194 height 100
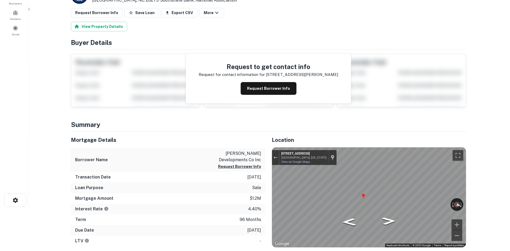
scroll to position [0, 0]
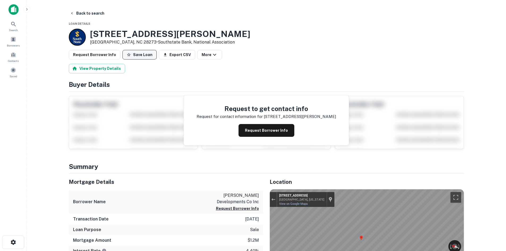
drag, startPoint x: 112, startPoint y: 63, endPoint x: 123, endPoint y: 57, distance: 12.3
click at [109, 53] on button "Request Borrower Info" at bounding box center [95, 55] width 52 height 10
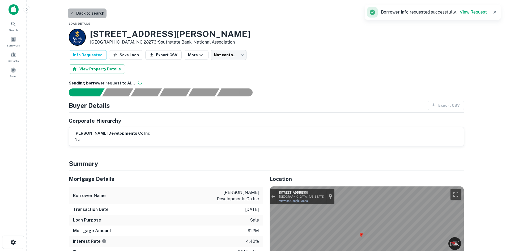
click at [88, 14] on button "Back to search" at bounding box center [87, 14] width 39 height 10
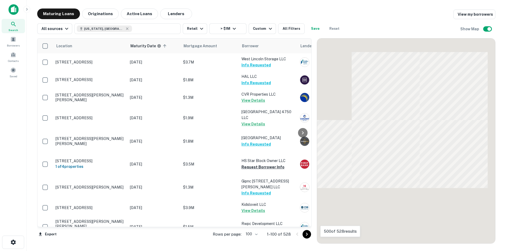
drag, startPoint x: 309, startPoint y: 237, endPoint x: 311, endPoint y: 213, distance: 23.7
click at [309, 237] on icon "Go to next page" at bounding box center [307, 234] width 6 height 6
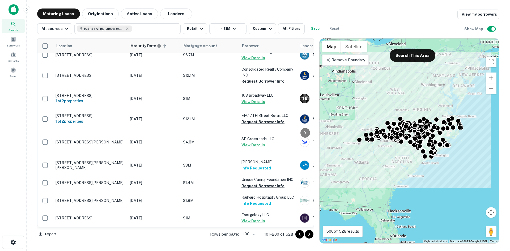
scroll to position [2116, 0]
click at [312, 235] on icon "Go to next page" at bounding box center [309, 234] width 6 height 6
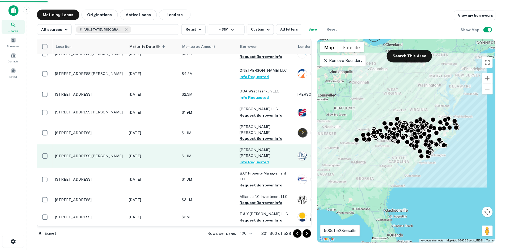
scroll to position [2232, 0]
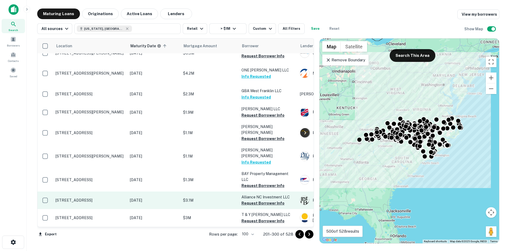
click at [110, 198] on p "[STREET_ADDRESS]" at bounding box center [90, 200] width 69 height 5
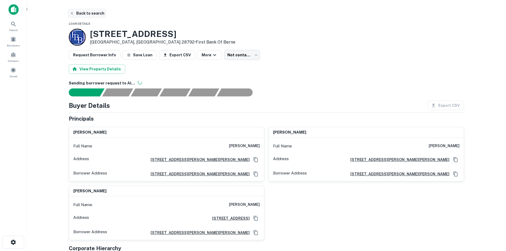
click at [97, 14] on button "Back to search" at bounding box center [87, 14] width 39 height 10
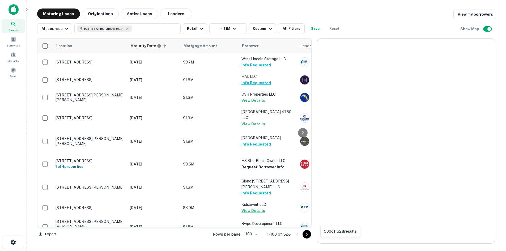
click at [308, 234] on icon "Go to next page" at bounding box center [307, 234] width 2 height 3
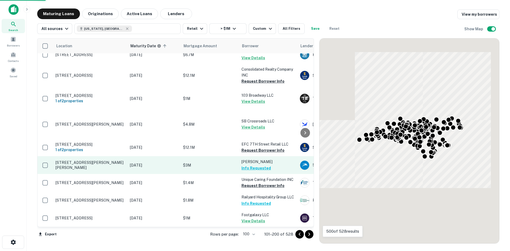
scroll to position [2157, 0]
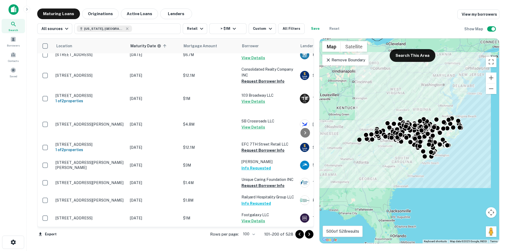
click at [307, 234] on icon "Go to next page" at bounding box center [309, 234] width 6 height 6
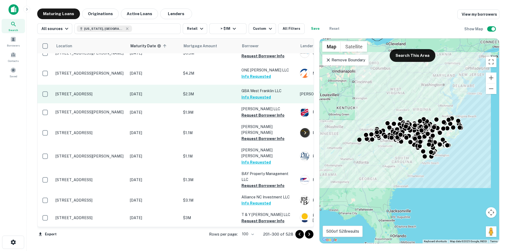
scroll to position [2232, 0]
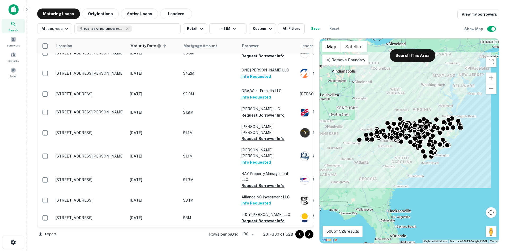
drag, startPoint x: 310, startPoint y: 234, endPoint x: 313, endPoint y: 228, distance: 6.7
click at [310, 234] on icon "Go to next page" at bounding box center [309, 234] width 6 height 6
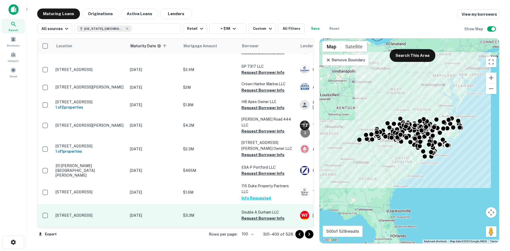
scroll to position [2137, 0]
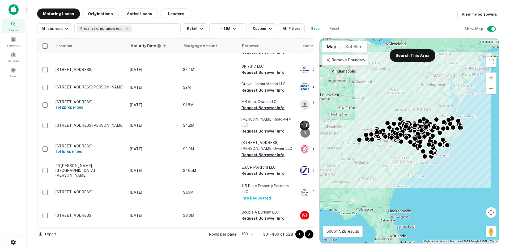
click at [307, 235] on icon "Go to next page" at bounding box center [309, 234] width 6 height 6
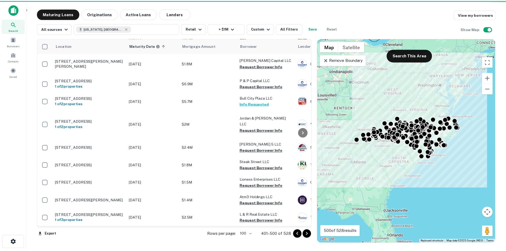
scroll to position [2057, 0]
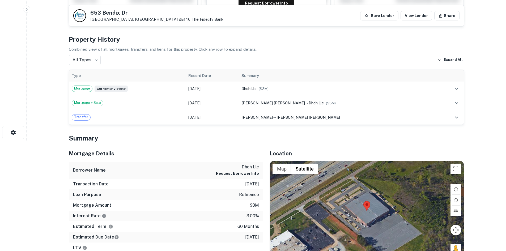
scroll to position [159, 0]
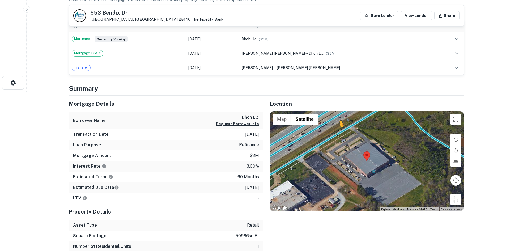
drag, startPoint x: 457, startPoint y: 199, endPoint x: 339, endPoint y: 133, distance: 134.7
click at [339, 133] on div "To activate drag with keyboard, press Alt + Enter. Once in keyboard drag state,…" at bounding box center [367, 161] width 194 height 100
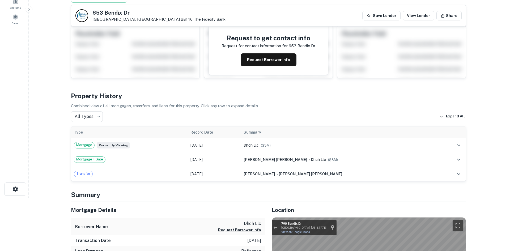
scroll to position [0, 0]
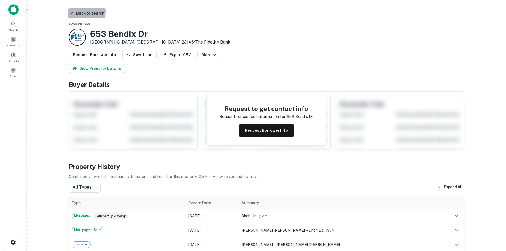
click at [82, 11] on button "Back to search" at bounding box center [87, 14] width 39 height 10
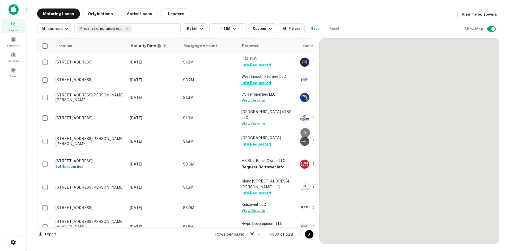
scroll to position [1213, 0]
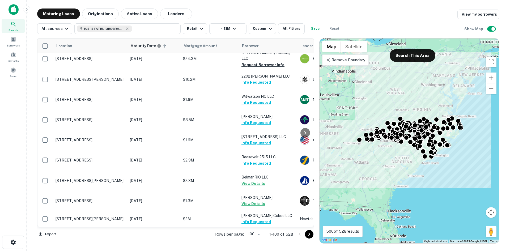
click at [310, 232] on icon "Go to next page" at bounding box center [309, 234] width 6 height 6
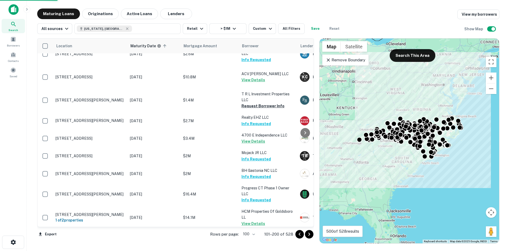
click at [306, 234] on button "Go to next page" at bounding box center [309, 234] width 9 height 9
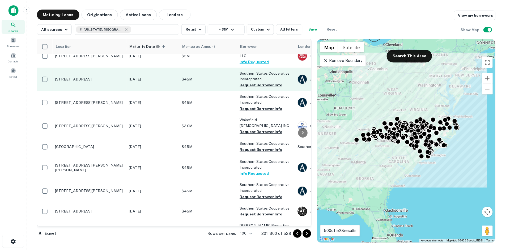
scroll to position [1000, 0]
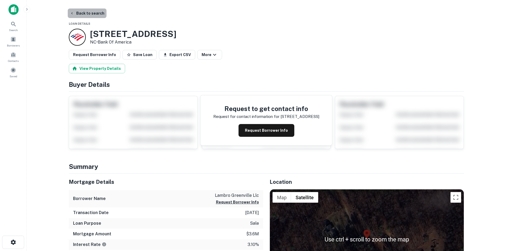
click at [99, 14] on button "Back to search" at bounding box center [87, 14] width 39 height 10
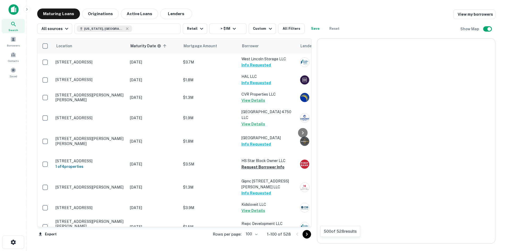
click at [310, 235] on icon "Go to next page" at bounding box center [307, 234] width 6 height 6
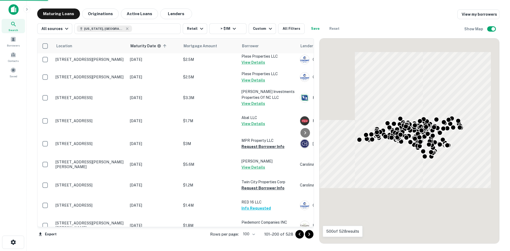
scroll to position [1374, 0]
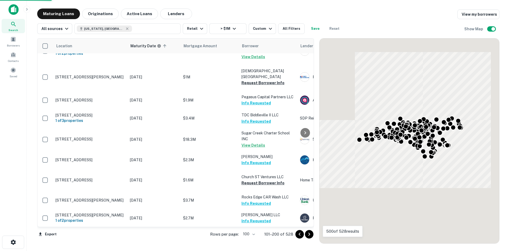
click at [309, 237] on icon "Go to next page" at bounding box center [309, 234] width 6 height 6
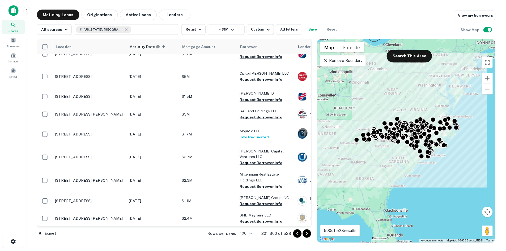
scroll to position [1563, 0]
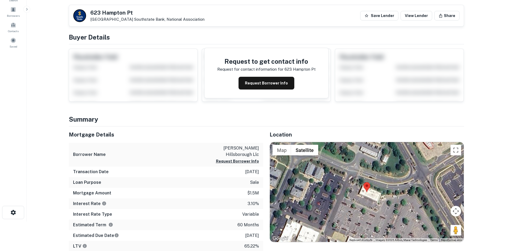
scroll to position [80, 0]
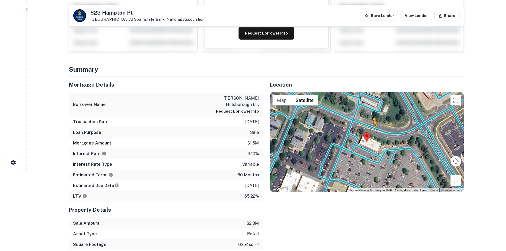
drag, startPoint x: 445, startPoint y: 173, endPoint x: 372, endPoint y: 129, distance: 85.0
click at [372, 129] on div "To activate drag with keyboard, press Alt + Enter. Once in keyboard drag state,…" at bounding box center [367, 142] width 194 height 100
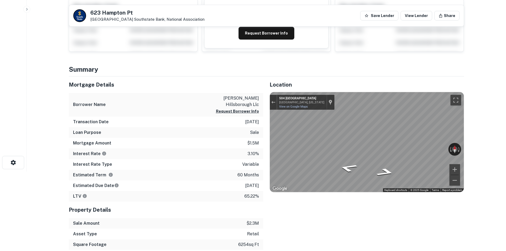
click at [506, 145] on html "Search Borrowers Contacts Saved Back to search 623 Hampton Pt Hillsborough, NC …" at bounding box center [253, 45] width 506 height 251
click at [506, 132] on html "Search Borrowers Contacts Saved Back to search 623 Hampton Pt Hillsborough, NC …" at bounding box center [253, 45] width 506 height 251
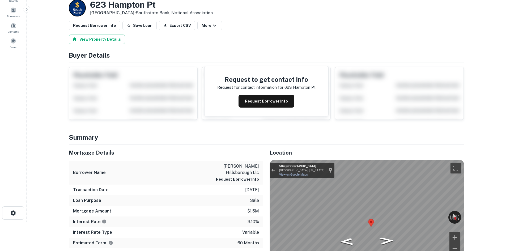
scroll to position [0, 0]
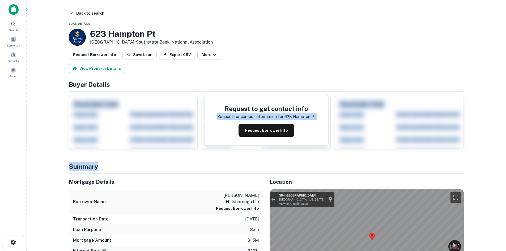
drag, startPoint x: 380, startPoint y: 166, endPoint x: 368, endPoint y: 93, distance: 74.0
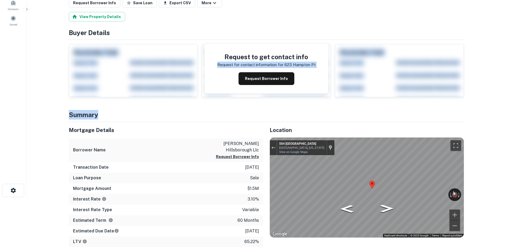
scroll to position [53, 0]
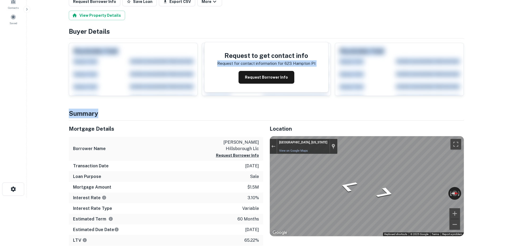
click at [479, 170] on main "Back to search Loan Details 623 Hampton Pt Hillsborough, NC 27278 • Southstate …" at bounding box center [267, 72] width 480 height 251
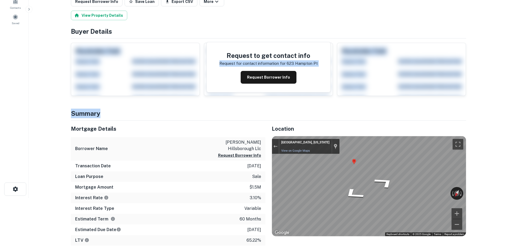
scroll to position [0, 0]
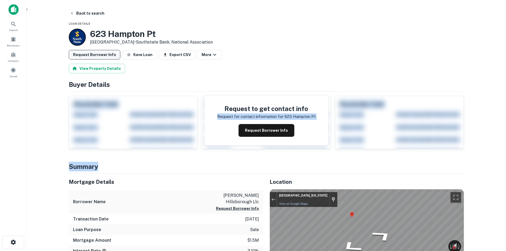
click at [116, 56] on button "Request Borrower Info" at bounding box center [95, 55] width 52 height 10
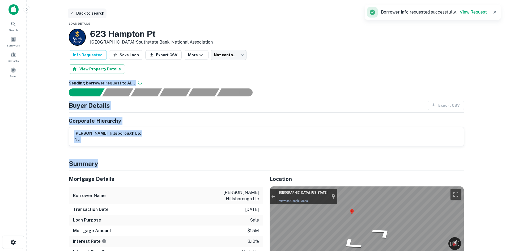
click at [82, 14] on button "Back to search" at bounding box center [87, 14] width 39 height 10
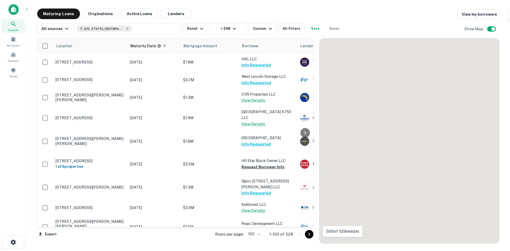
scroll to position [1617, 0]
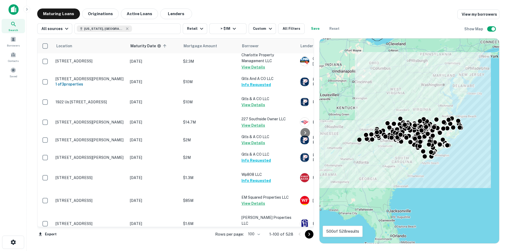
click at [306, 236] on button "Go to next page" at bounding box center [309, 234] width 9 height 9
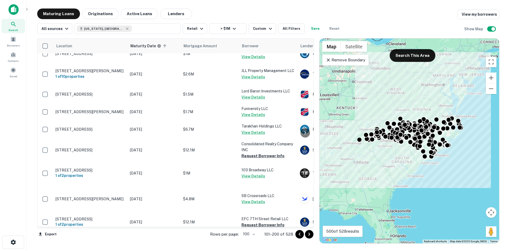
scroll to position [1798, 0]
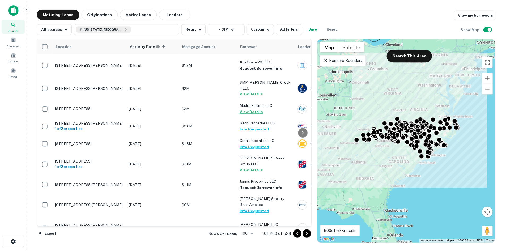
scroll to position [1798, 0]
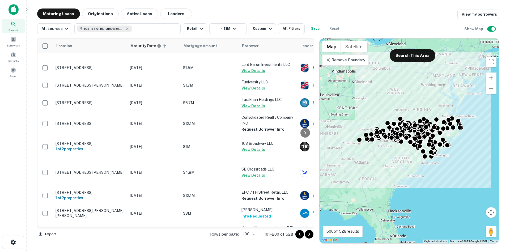
drag, startPoint x: 110, startPoint y: 150, endPoint x: 111, endPoint y: 155, distance: 5.2
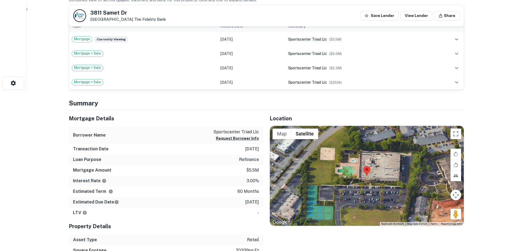
scroll to position [159, 0]
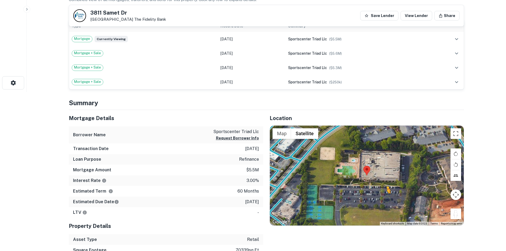
drag, startPoint x: 446, startPoint y: 212, endPoint x: 385, endPoint y: 199, distance: 61.9
click at [385, 199] on div "To activate drag with keyboard, press Alt + Enter. Once in keyboard drag state,…" at bounding box center [367, 176] width 194 height 100
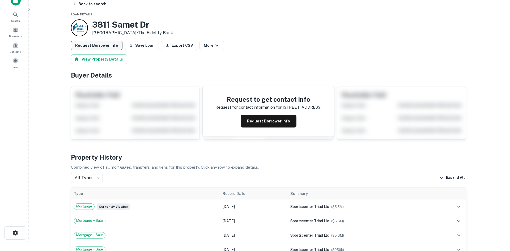
scroll to position [0, 0]
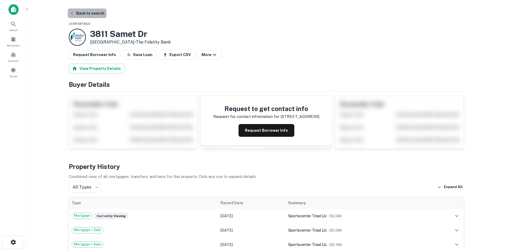
click at [96, 14] on button "Back to search" at bounding box center [87, 14] width 39 height 10
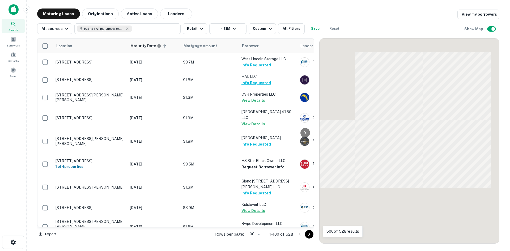
scroll to position [1213, 0]
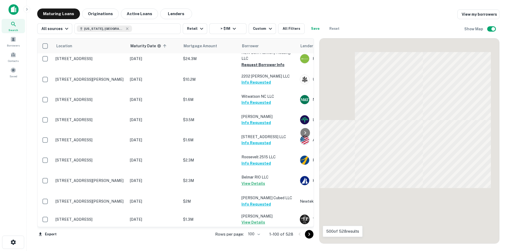
click at [308, 235] on icon "Go to next page" at bounding box center [309, 234] width 6 height 6
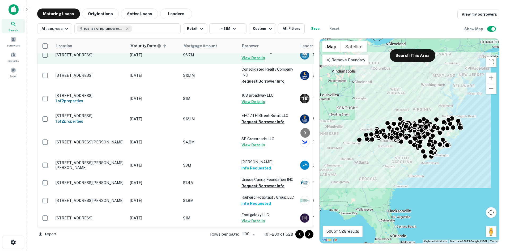
scroll to position [2010, 0]
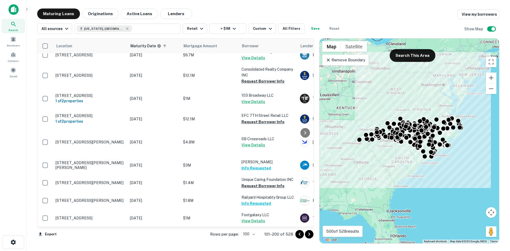
click at [308, 235] on icon "Go to next page" at bounding box center [309, 234] width 6 height 6
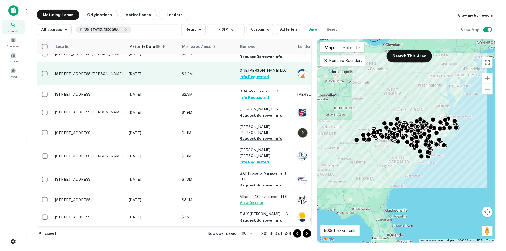
scroll to position [2232, 0]
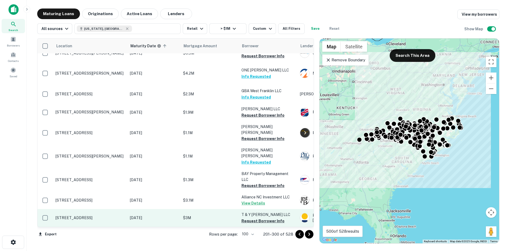
click at [101, 216] on p "[STREET_ADDRESS]" at bounding box center [90, 218] width 69 height 5
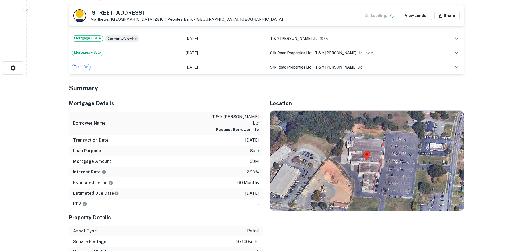
scroll to position [186, 0]
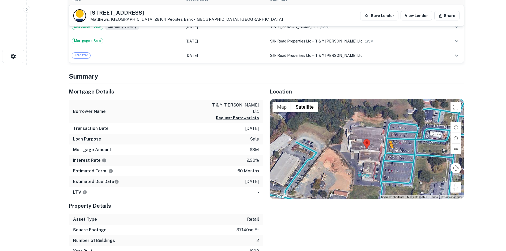
drag, startPoint x: 455, startPoint y: 186, endPoint x: 388, endPoint y: 153, distance: 74.6
click at [388, 153] on div "To activate drag with keyboard, press Alt + Enter. Once in keyboard drag state,…" at bounding box center [367, 149] width 194 height 100
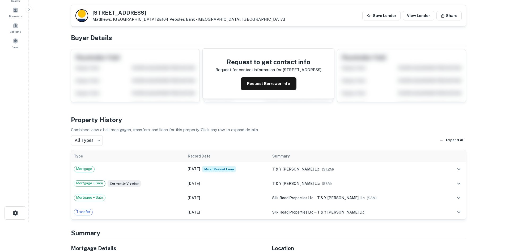
scroll to position [0, 0]
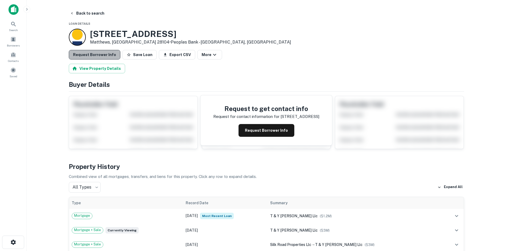
click at [102, 56] on button "Request Borrower Info" at bounding box center [95, 55] width 52 height 10
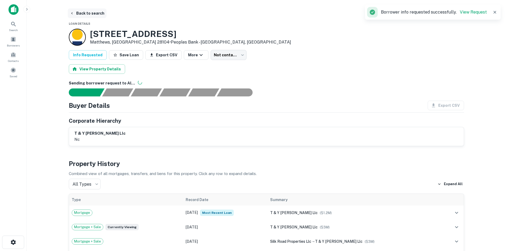
click at [90, 15] on button "Back to search" at bounding box center [87, 14] width 39 height 10
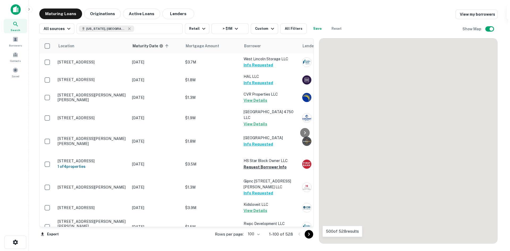
scroll to position [2119, 0]
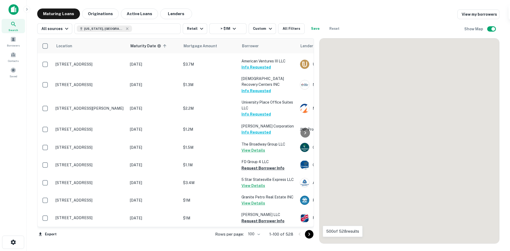
click at [312, 231] on icon "Go to next page" at bounding box center [309, 234] width 6 height 6
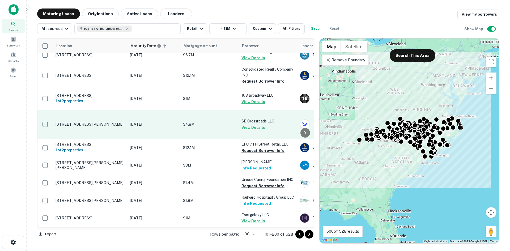
scroll to position [2162, 0]
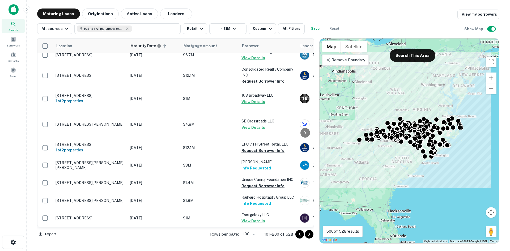
click at [309, 233] on icon "Go to next page" at bounding box center [309, 234] width 6 height 6
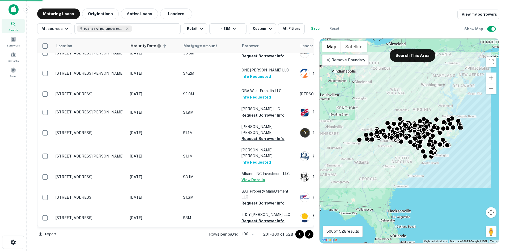
scroll to position [2232, 0]
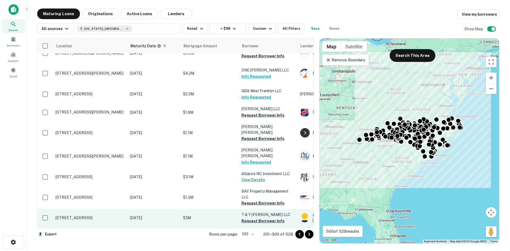
click at [107, 216] on p "[STREET_ADDRESS]" at bounding box center [90, 218] width 69 height 5
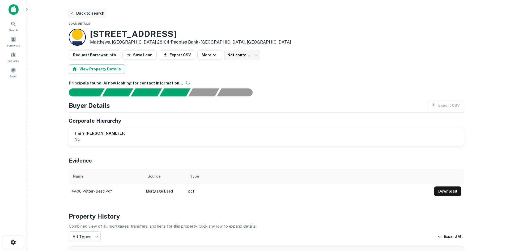
click at [97, 12] on button "Back to search" at bounding box center [87, 14] width 39 height 10
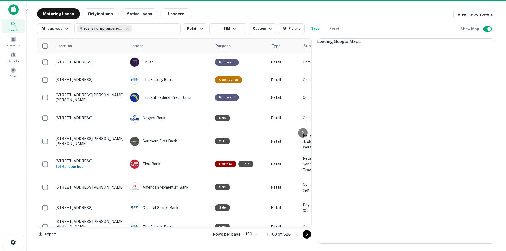
click at [307, 234] on icon "Go to next page" at bounding box center [307, 234] width 6 height 6
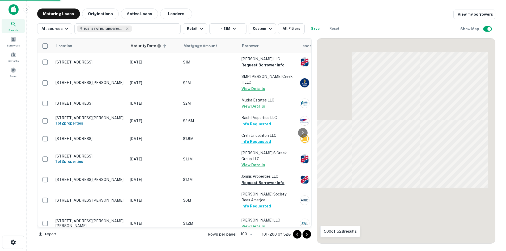
click at [310, 235] on icon "Go to next page" at bounding box center [307, 234] width 6 height 6
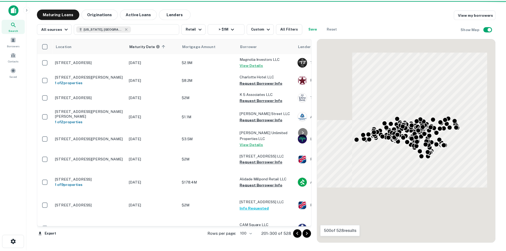
scroll to position [2232, 0]
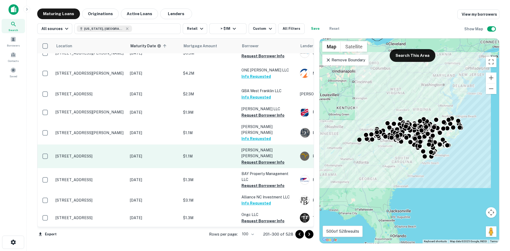
click at [93, 154] on p "[STREET_ADDRESS]" at bounding box center [90, 156] width 69 height 5
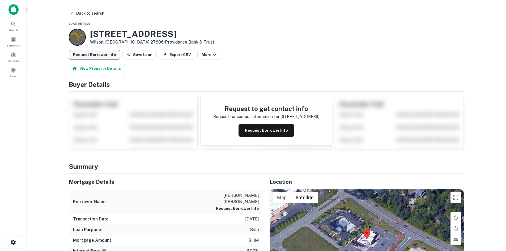
click at [111, 51] on button "Request Borrower Info" at bounding box center [95, 55] width 52 height 10
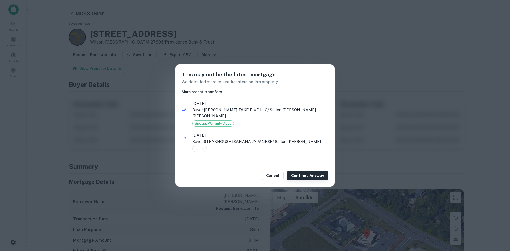
click at [307, 174] on button "Continue Anyway" at bounding box center [307, 176] width 41 height 10
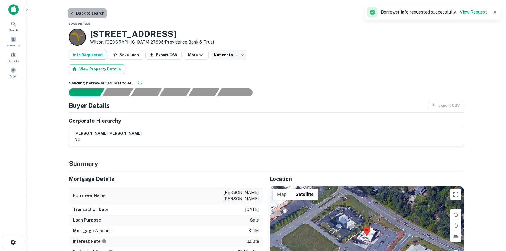
click at [92, 16] on button "Back to search" at bounding box center [87, 14] width 39 height 10
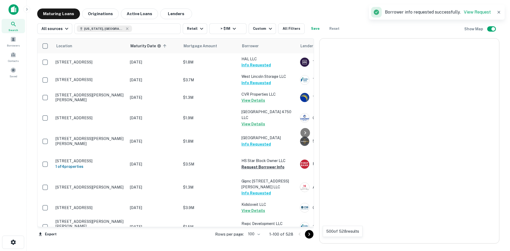
click at [309, 232] on icon "Go to next page" at bounding box center [309, 234] width 6 height 6
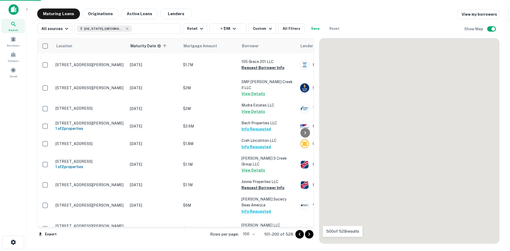
scroll to position [2120, 0]
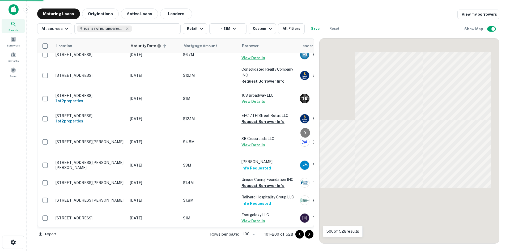
click at [310, 233] on icon "Go to next page" at bounding box center [309, 234] width 6 height 6
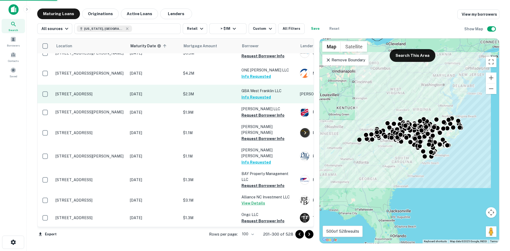
scroll to position [2232, 0]
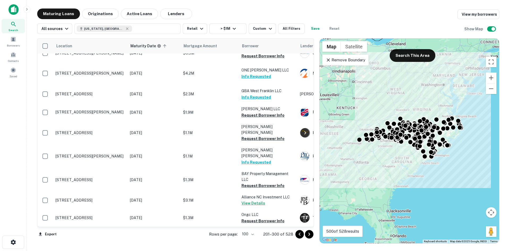
click at [310, 237] on icon "Go to next page" at bounding box center [309, 234] width 6 height 6
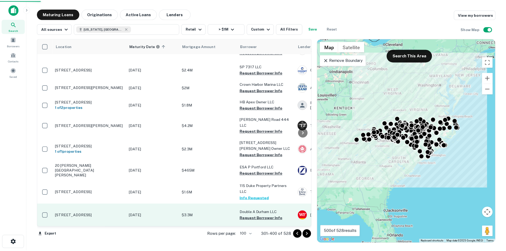
scroll to position [2137, 0]
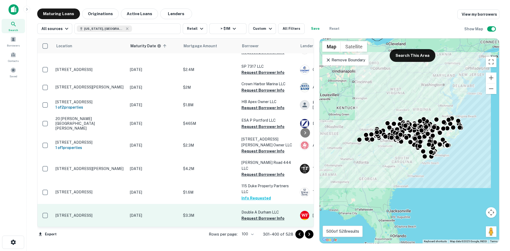
click at [100, 213] on p "[STREET_ADDRESS]" at bounding box center [90, 215] width 69 height 5
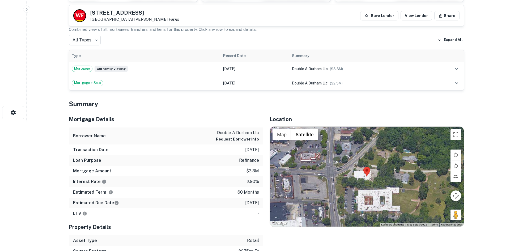
scroll to position [133, 0]
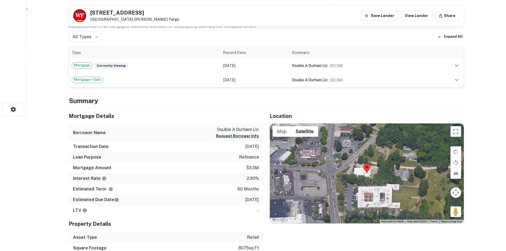
drag, startPoint x: 453, startPoint y: 216, endPoint x: 357, endPoint y: 171, distance: 105.9
click at [357, 171] on div "Map Terrain Satellite Labels Keyboard shortcuts Map Data Map data ©2025 Map dat…" at bounding box center [367, 174] width 194 height 100
drag, startPoint x: 456, startPoint y: 214, endPoint x: 352, endPoint y: 174, distance: 111.1
click at [344, 172] on div "To activate drag with keyboard, press Alt + Enter. Once in keyboard drag state,…" at bounding box center [367, 174] width 194 height 100
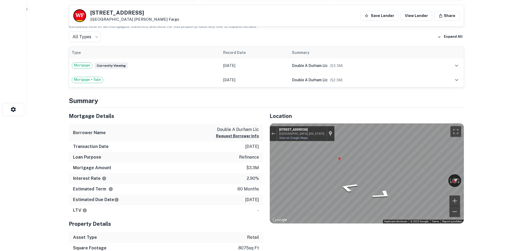
click at [248, 167] on div "Mortgage Details Borrower Name double a durham llc Request Borrower Info Transa…" at bounding box center [263, 186] width 402 height 157
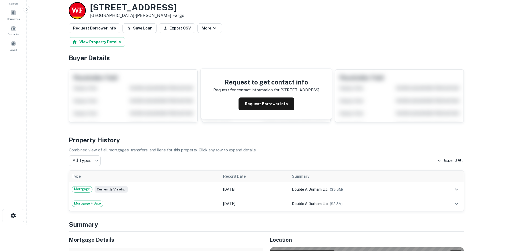
scroll to position [27, 0]
click at [100, 30] on button "Request Borrower Info" at bounding box center [95, 28] width 52 height 10
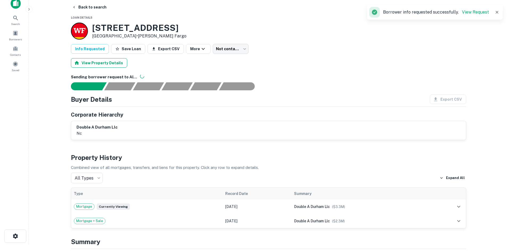
scroll to position [0, 0]
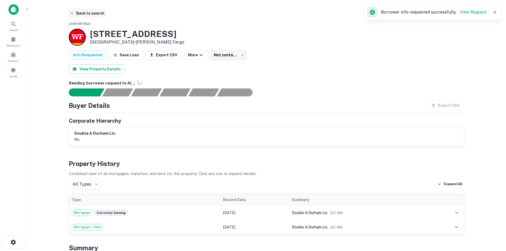
click at [95, 11] on button "Back to search" at bounding box center [87, 14] width 39 height 10
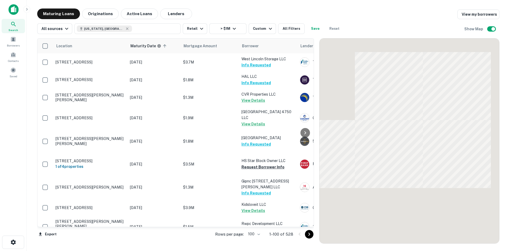
scroll to position [1213, 0]
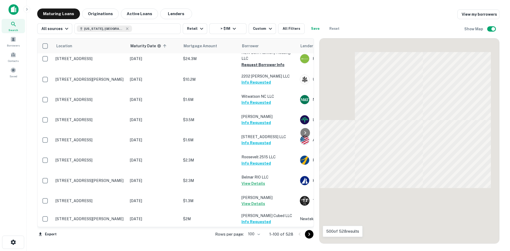
click at [311, 232] on icon "Go to next page" at bounding box center [309, 234] width 6 height 6
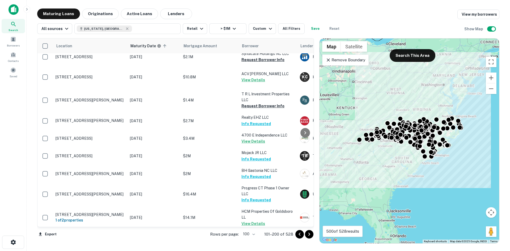
click at [307, 234] on icon "Go to next page" at bounding box center [309, 234] width 6 height 6
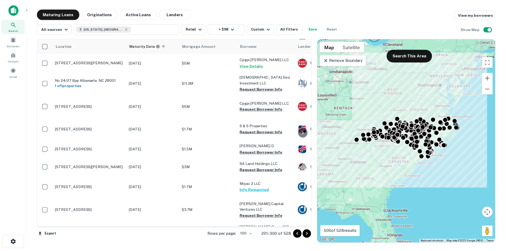
scroll to position [1505, 0]
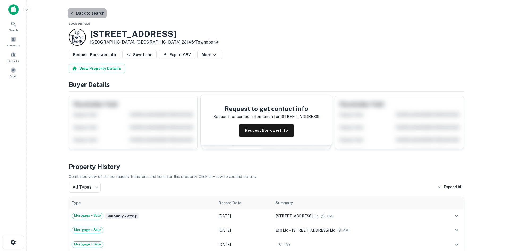
click at [101, 11] on button "Back to search" at bounding box center [87, 14] width 39 height 10
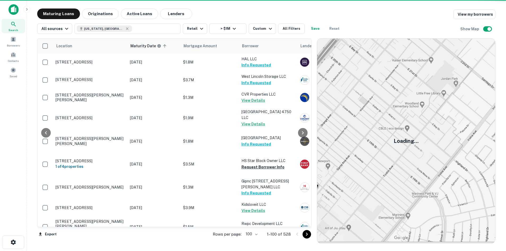
click at [310, 237] on icon "Go to next page" at bounding box center [307, 234] width 6 height 6
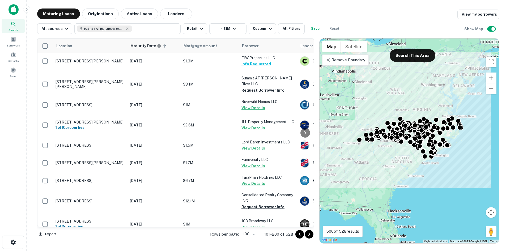
scroll to position [1718, 0]
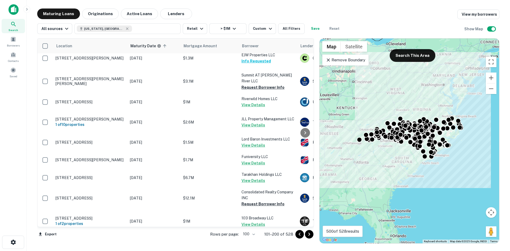
drag, startPoint x: 309, startPoint y: 237, endPoint x: 499, endPoint y: 205, distance: 192.4
click at [309, 237] on icon "Go to next page" at bounding box center [309, 234] width 6 height 6
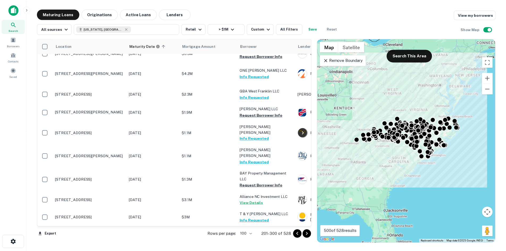
scroll to position [1904, 0]
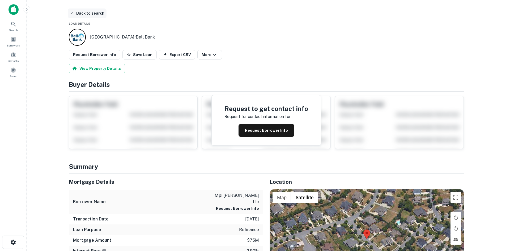
click at [97, 14] on button "Back to search" at bounding box center [87, 14] width 39 height 10
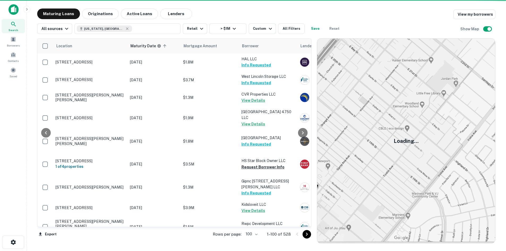
click at [310, 237] on icon "Go to next page" at bounding box center [307, 234] width 6 height 6
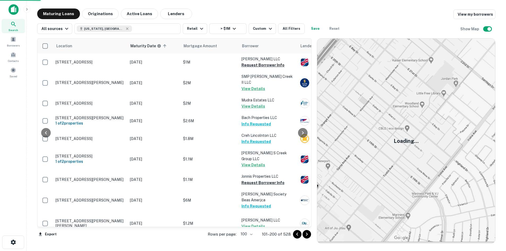
click at [309, 237] on icon "Go to next page" at bounding box center [307, 234] width 6 height 6
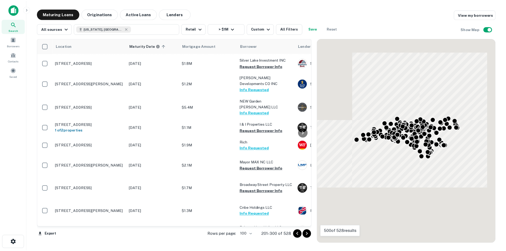
scroll to position [1718, 0]
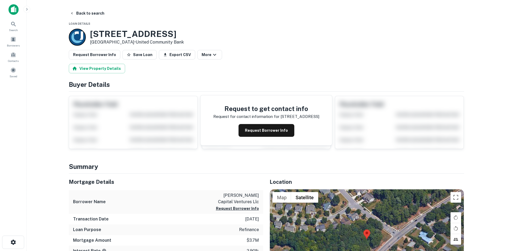
drag, startPoint x: 91, startPoint y: 33, endPoint x: 137, endPoint y: 44, distance: 47.4
click at [137, 44] on div "1628 S Main St Wake Forest, NC 27587 • United Community Bank" at bounding box center [137, 37] width 94 height 16
copy div "[STREET_ADDRESS]"
click at [111, 52] on button "Request Borrower Info" at bounding box center [95, 55] width 52 height 10
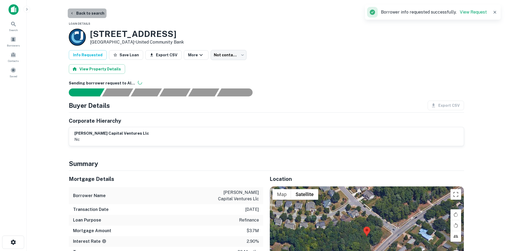
click at [101, 11] on button "Back to search" at bounding box center [87, 14] width 39 height 10
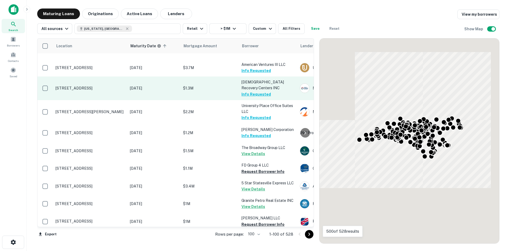
scroll to position [1983, 0]
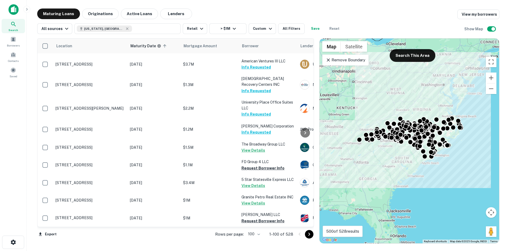
click at [306, 233] on icon "Go to next page" at bounding box center [309, 234] width 6 height 6
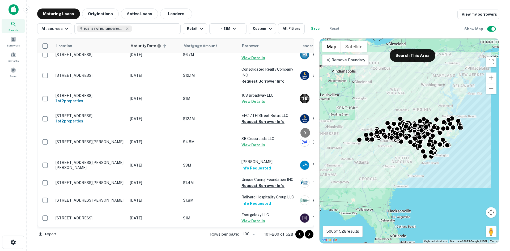
click at [310, 236] on icon "Go to next page" at bounding box center [309, 234] width 6 height 6
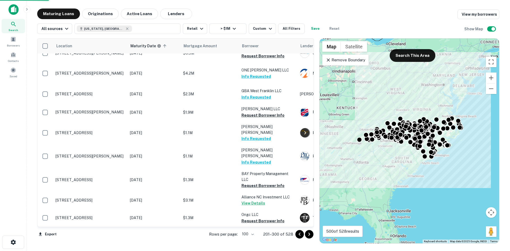
click at [306, 236] on button "Go to next page" at bounding box center [309, 234] width 9 height 9
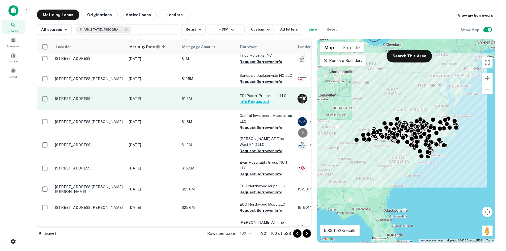
scroll to position [1038, 0]
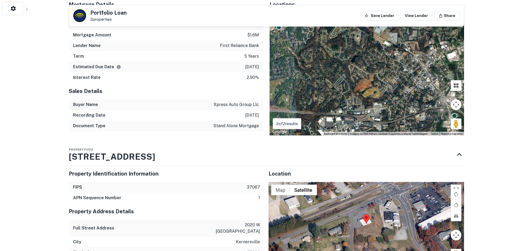
scroll to position [266, 0]
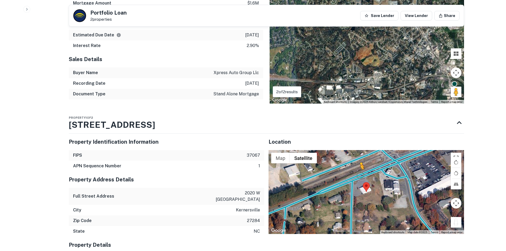
drag, startPoint x: 455, startPoint y: 219, endPoint x: 359, endPoint y: 175, distance: 105.3
click at [359, 175] on div "To activate drag with keyboard, press Alt + Enter. Once in keyboard drag state,…" at bounding box center [367, 192] width 196 height 84
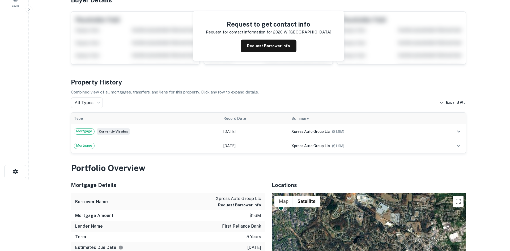
scroll to position [0, 0]
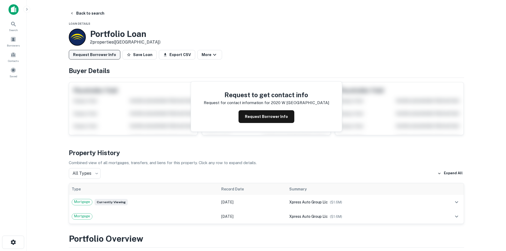
click at [106, 56] on button "Request Borrower Info" at bounding box center [95, 55] width 52 height 10
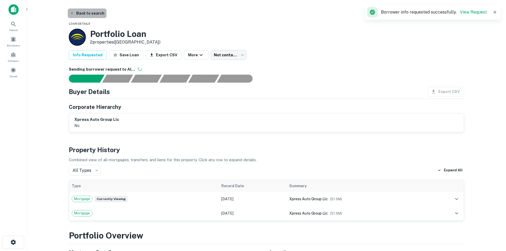
click at [97, 16] on button "Back to search" at bounding box center [87, 14] width 39 height 10
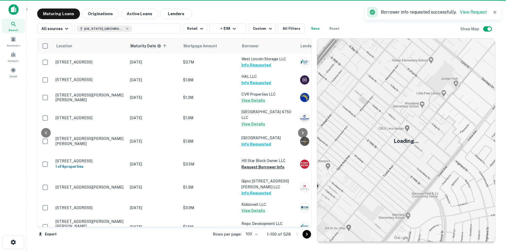
click at [309, 236] on icon "Go to next page" at bounding box center [307, 234] width 6 height 6
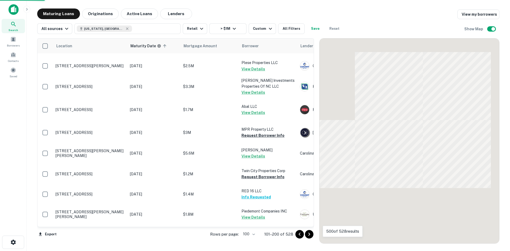
scroll to position [692, 0]
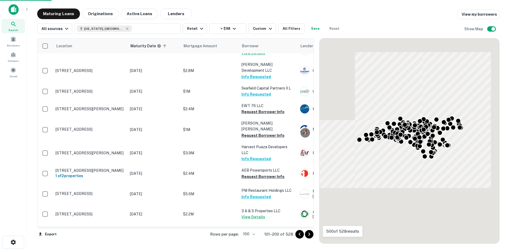
click at [309, 237] on icon "Go to next page" at bounding box center [309, 234] width 6 height 6
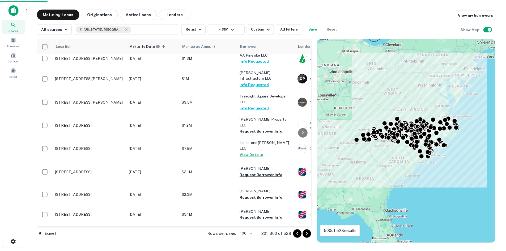
scroll to position [559, 0]
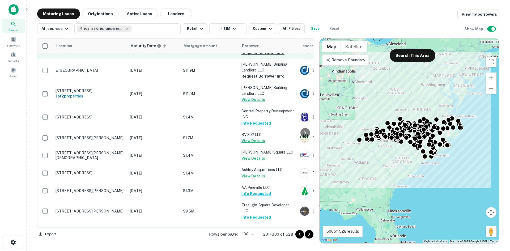
click at [103, 52] on p "[STREET_ADDRESS]" at bounding box center [90, 49] width 69 height 5
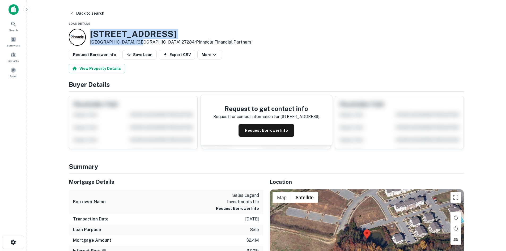
drag, startPoint x: 90, startPoint y: 33, endPoint x: 136, endPoint y: 44, distance: 47.1
click at [136, 44] on div "[STREET_ADDRESS] • Pinnacle Financial Partners" at bounding box center [170, 37] width 161 height 16
copy div "[STREET_ADDRESS]"
click at [90, 15] on button "Back to search" at bounding box center [87, 14] width 39 height 10
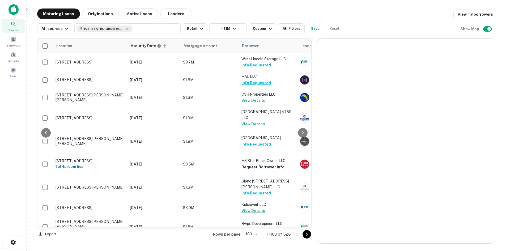
click at [309, 234] on icon "Go to next page" at bounding box center [307, 234] width 6 height 6
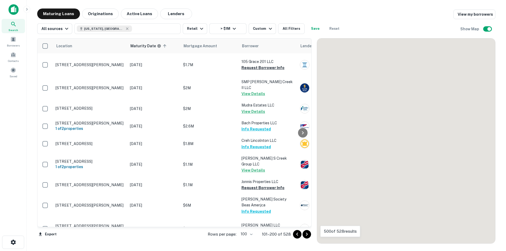
click at [310, 233] on icon "Go to next page" at bounding box center [307, 234] width 6 height 6
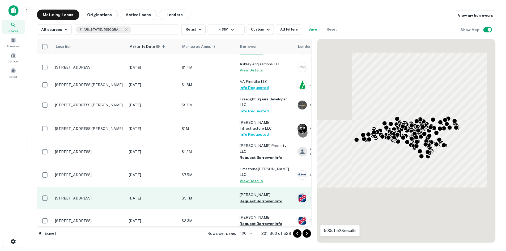
scroll to position [825, 0]
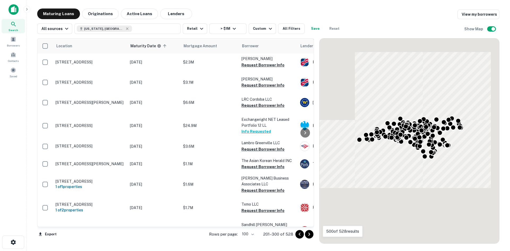
click at [109, 65] on p "[STREET_ADDRESS]" at bounding box center [90, 62] width 69 height 5
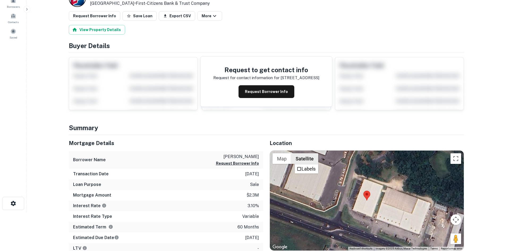
scroll to position [53, 0]
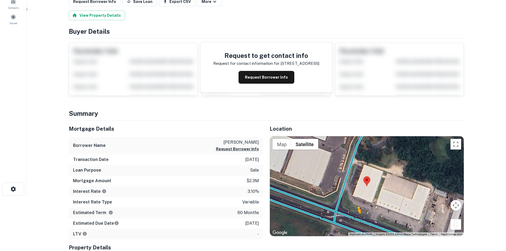
drag, startPoint x: 455, startPoint y: 228, endPoint x: 355, endPoint y: 217, distance: 100.3
click at [355, 217] on div "To activate drag with keyboard, press Alt + Enter. Once in keyboard drag state,…" at bounding box center [367, 186] width 194 height 100
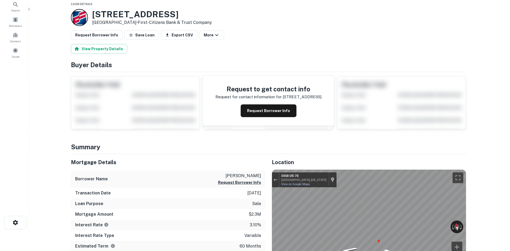
scroll to position [0, 0]
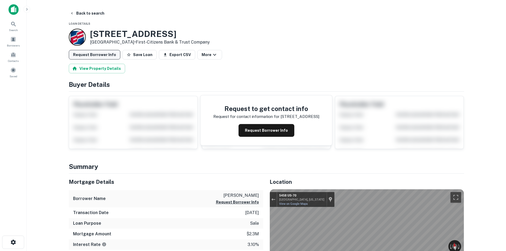
click at [93, 57] on button "Request Borrower Info" at bounding box center [95, 55] width 52 height 10
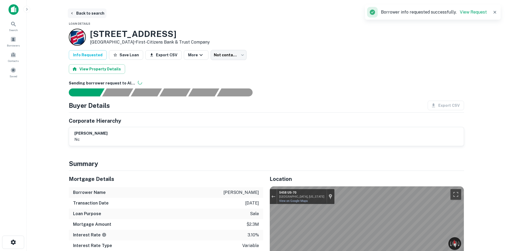
click at [91, 16] on button "Back to search" at bounding box center [87, 14] width 39 height 10
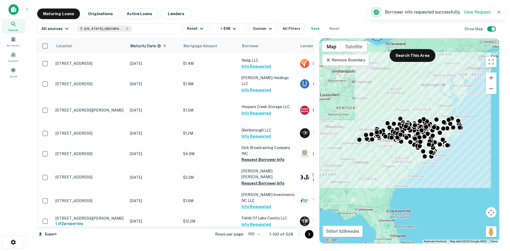
scroll to position [958, 0]
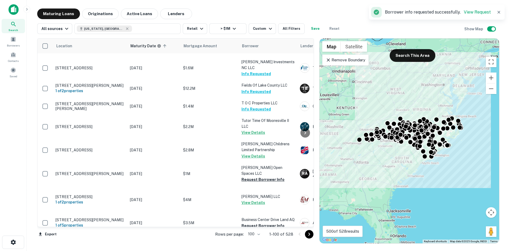
click at [309, 235] on icon "Go to next page" at bounding box center [310, 234] width 2 height 3
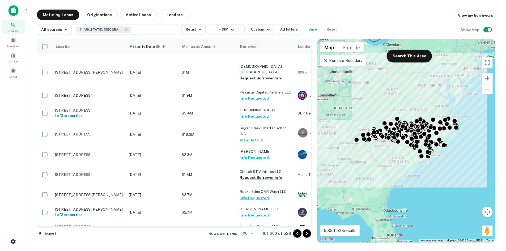
scroll to position [1383, 0]
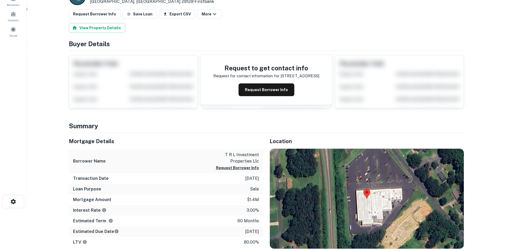
scroll to position [106, 0]
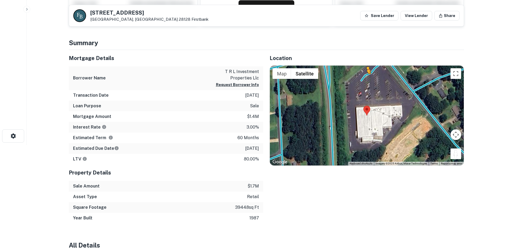
drag, startPoint x: 453, startPoint y: 154, endPoint x: 365, endPoint y: 76, distance: 117.5
click at [365, 76] on div "To activate drag with keyboard, press Alt + Enter. Once in keyboard drag state,…" at bounding box center [367, 116] width 194 height 100
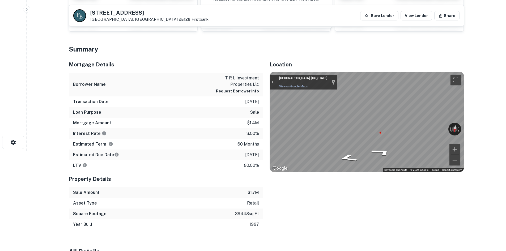
scroll to position [0, 0]
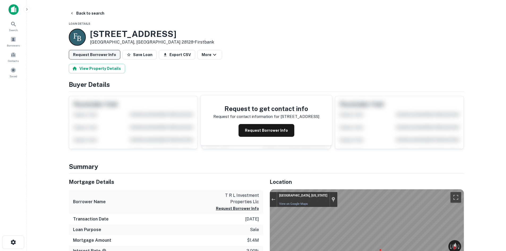
click at [95, 53] on button "Request Borrower Info" at bounding box center [95, 55] width 52 height 10
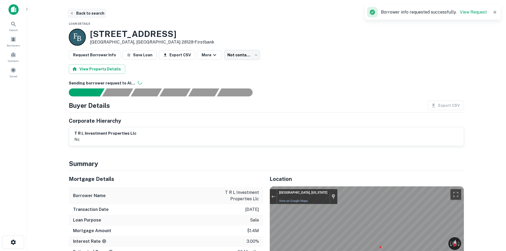
click at [89, 16] on button "Back to search" at bounding box center [87, 14] width 39 height 10
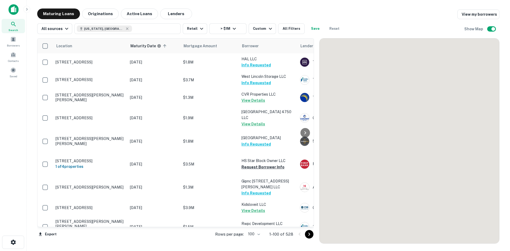
scroll to position [1213, 0]
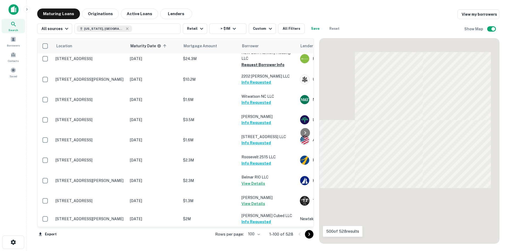
click at [310, 235] on icon "Go to next page" at bounding box center [309, 234] width 6 height 6
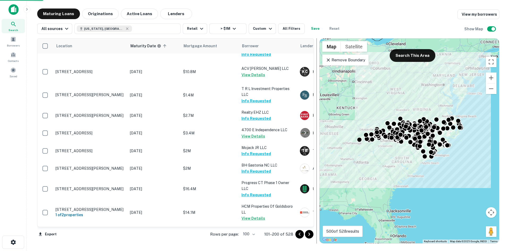
click at [310, 236] on icon "Go to next page" at bounding box center [309, 234] width 6 height 6
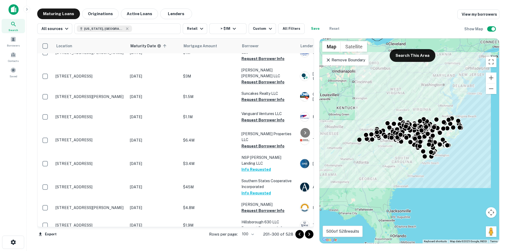
click at [110, 35] on p "[STREET_ADDRESS]" at bounding box center [90, 32] width 69 height 5
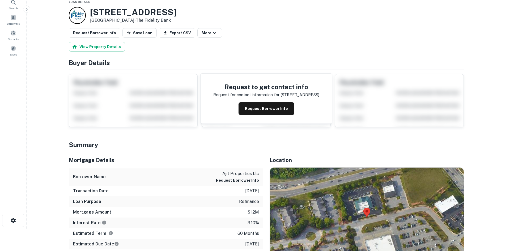
scroll to position [80, 0]
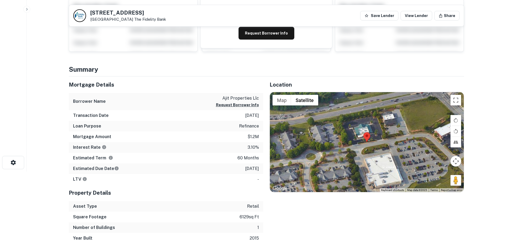
drag, startPoint x: 451, startPoint y: 180, endPoint x: 373, endPoint y: 144, distance: 85.3
click at [373, 144] on div "Map Terrain Satellite Labels Keyboard shortcuts Map Data Map data ©2025 Map dat…" at bounding box center [367, 142] width 194 height 100
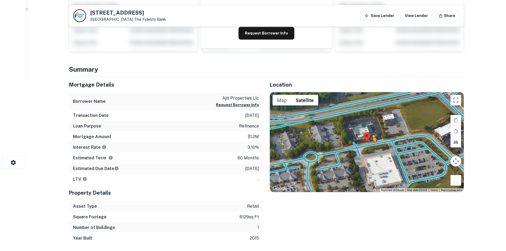
drag, startPoint x: 458, startPoint y: 181, endPoint x: 372, endPoint y: 145, distance: 93.2
click at [372, 145] on div "To activate drag with keyboard, press Alt + Enter. Once in keyboard drag state,…" at bounding box center [367, 142] width 194 height 100
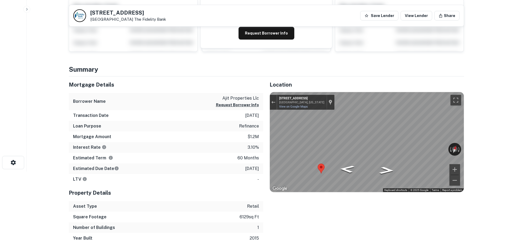
scroll to position [0, 0]
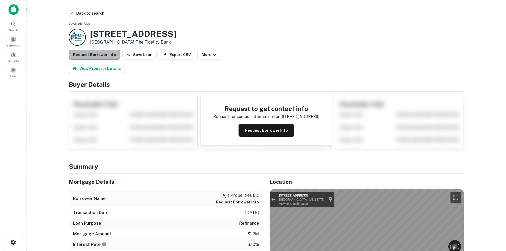
click at [110, 59] on button "Request Borrower Info" at bounding box center [95, 55] width 52 height 10
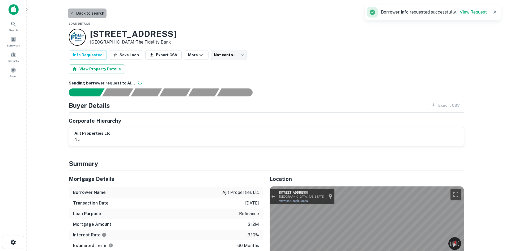
click at [97, 11] on button "Back to search" at bounding box center [87, 14] width 39 height 10
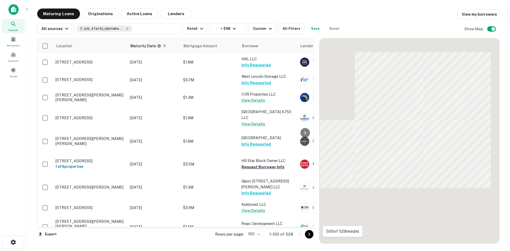
scroll to position [1213, 0]
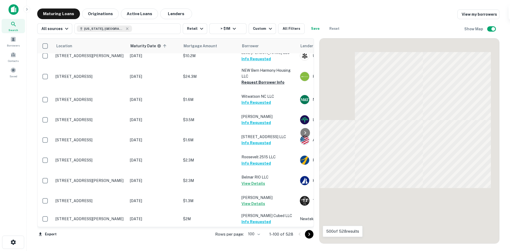
click at [311, 234] on icon "Go to next page" at bounding box center [309, 234] width 6 height 6
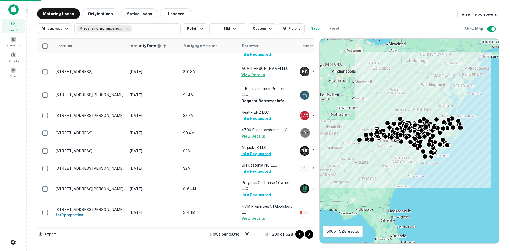
scroll to position [1239, 0]
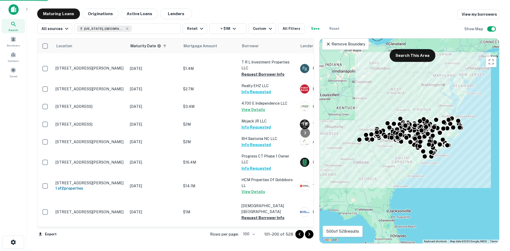
click at [309, 235] on icon "Go to next page" at bounding box center [309, 234] width 6 height 6
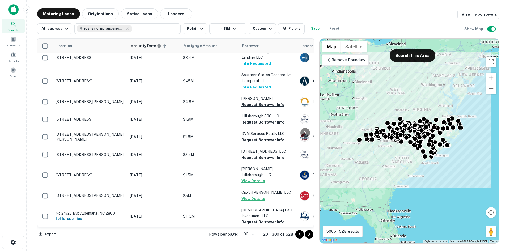
scroll to position [1345, 0]
click at [15, 39] on span at bounding box center [13, 39] width 6 height 6
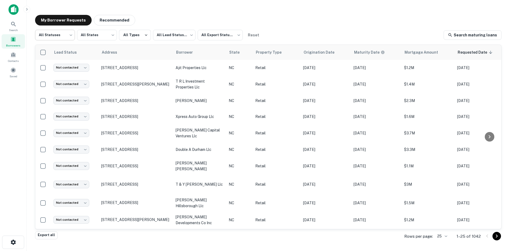
click at [64, 32] on body "Search Borrowers Contacts Saved My Borrower Requests Recommended All Statuses *…" at bounding box center [255, 125] width 510 height 251
click at [66, 68] on li "Fulfilled" at bounding box center [55, 68] width 40 height 10
type input "*********"
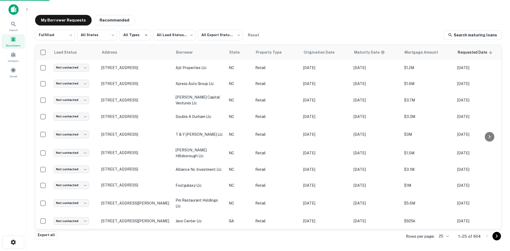
click at [171, 37] on body "Search Borrowers Contacts Saved My Borrower Requests Recommended Fulfilled ****…" at bounding box center [255, 125] width 510 height 251
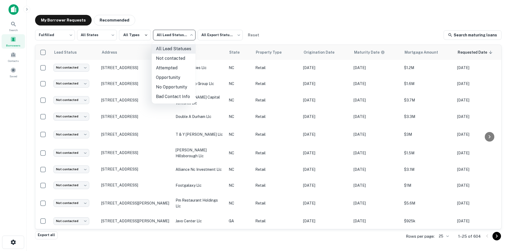
click at [178, 61] on li "Not contacted" at bounding box center [174, 59] width 44 height 10
type input "****"
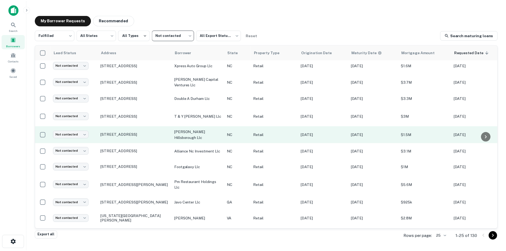
scroll to position [27, 0]
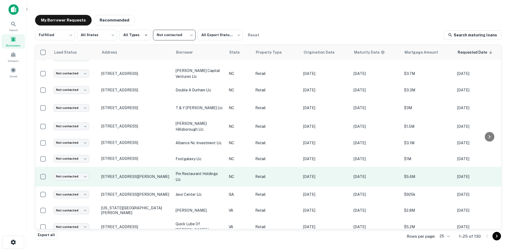
click at [138, 180] on td "[STREET_ADDRESS][PERSON_NAME]" at bounding box center [136, 177] width 74 height 20
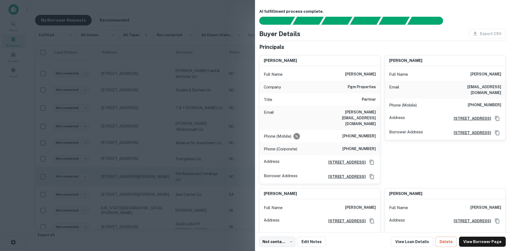
click at [138, 180] on div at bounding box center [255, 125] width 510 height 251
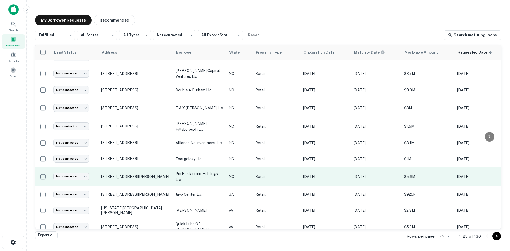
click at [138, 174] on p "[STREET_ADDRESS][PERSON_NAME]" at bounding box center [135, 176] width 69 height 5
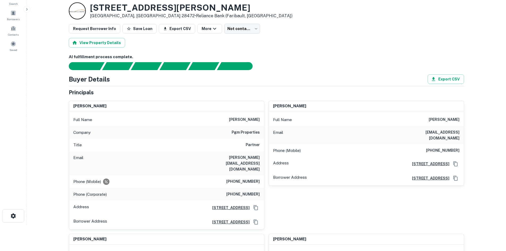
scroll to position [27, 0]
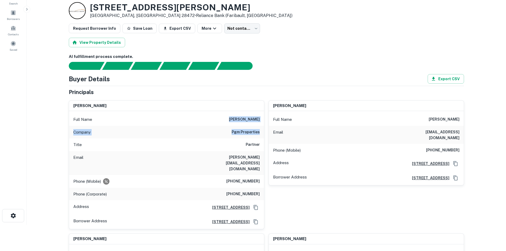
drag, startPoint x: 222, startPoint y: 117, endPoint x: 259, endPoint y: 131, distance: 39.9
click at [259, 131] on div "Full Name [PERSON_NAME] Company pgm properties Title Partner Email [PERSON_NAME…" at bounding box center [166, 170] width 195 height 118
copy div "[PERSON_NAME] Company pgm properties"
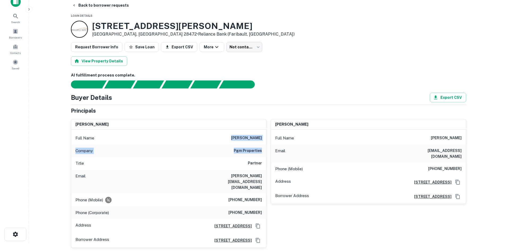
scroll to position [0, 0]
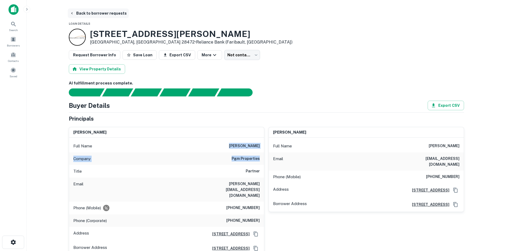
click at [89, 13] on button "Back to borrower requests" at bounding box center [98, 14] width 61 height 10
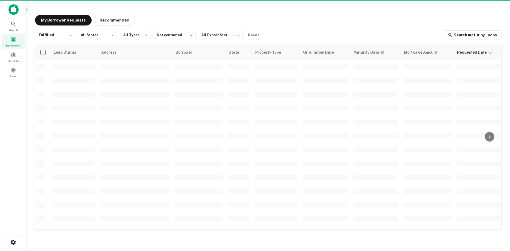
scroll to position [27, 0]
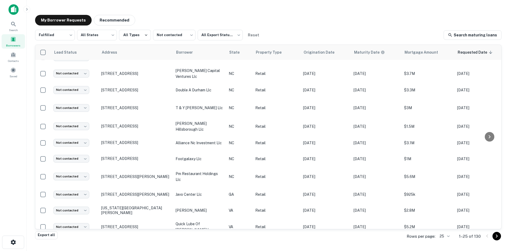
click at [444, 236] on body "Search Borrowers Contacts Saved My Borrower Requests Recommended Fulfilled ****…" at bounding box center [255, 125] width 510 height 251
click at [448, 232] on li "500" at bounding box center [445, 231] width 18 height 10
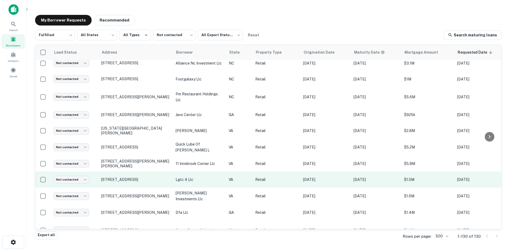
scroll to position [239, 0]
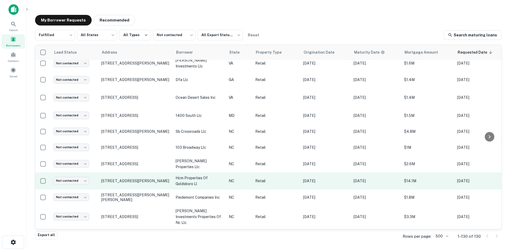
click at [136, 184] on td "[STREET_ADDRESS][PERSON_NAME]" at bounding box center [136, 180] width 74 height 17
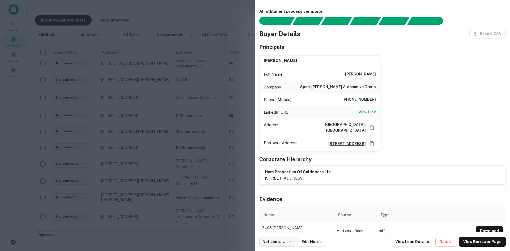
click at [136, 184] on div at bounding box center [255, 125] width 510 height 251
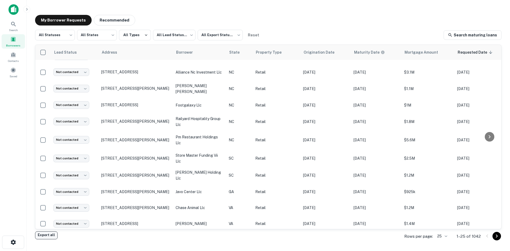
click at [44, 237] on button "Export all" at bounding box center [46, 236] width 23 height 8
click at [500, 11] on icon "close" at bounding box center [500, 9] width 3 height 3
drag, startPoint x: 475, startPoint y: 1, endPoint x: 344, endPoint y: 41, distance: 136.9
click at [345, 40] on div "All Statuses *** ​ All States *** ​ All Types All Lead Statuses *** ​ All Expor…" at bounding box center [268, 35] width 467 height 11
click at [476, 6] on div "Export downloaded successfully!" at bounding box center [463, 13] width 83 height 17
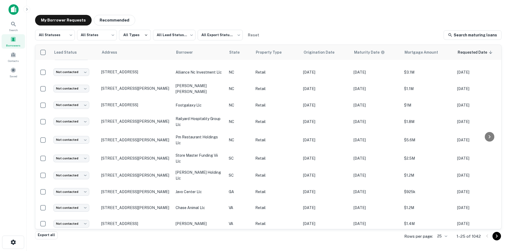
click at [474, 9] on div "Export downloaded successfully!" at bounding box center [463, 15] width 85 height 23
